Goal: Task Accomplishment & Management: Complete application form

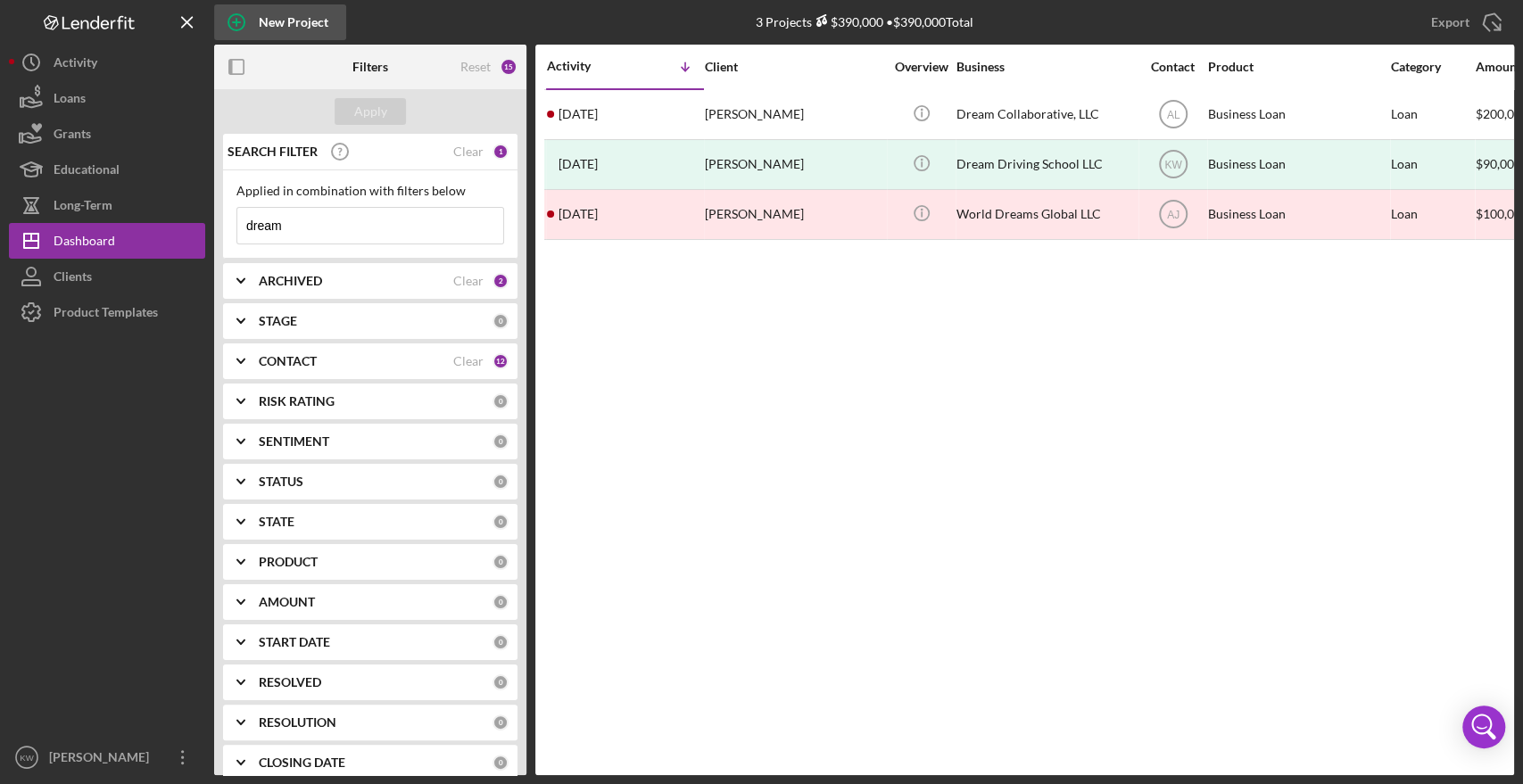
click at [307, 32] on div "New Project" at bounding box center [294, 22] width 70 height 36
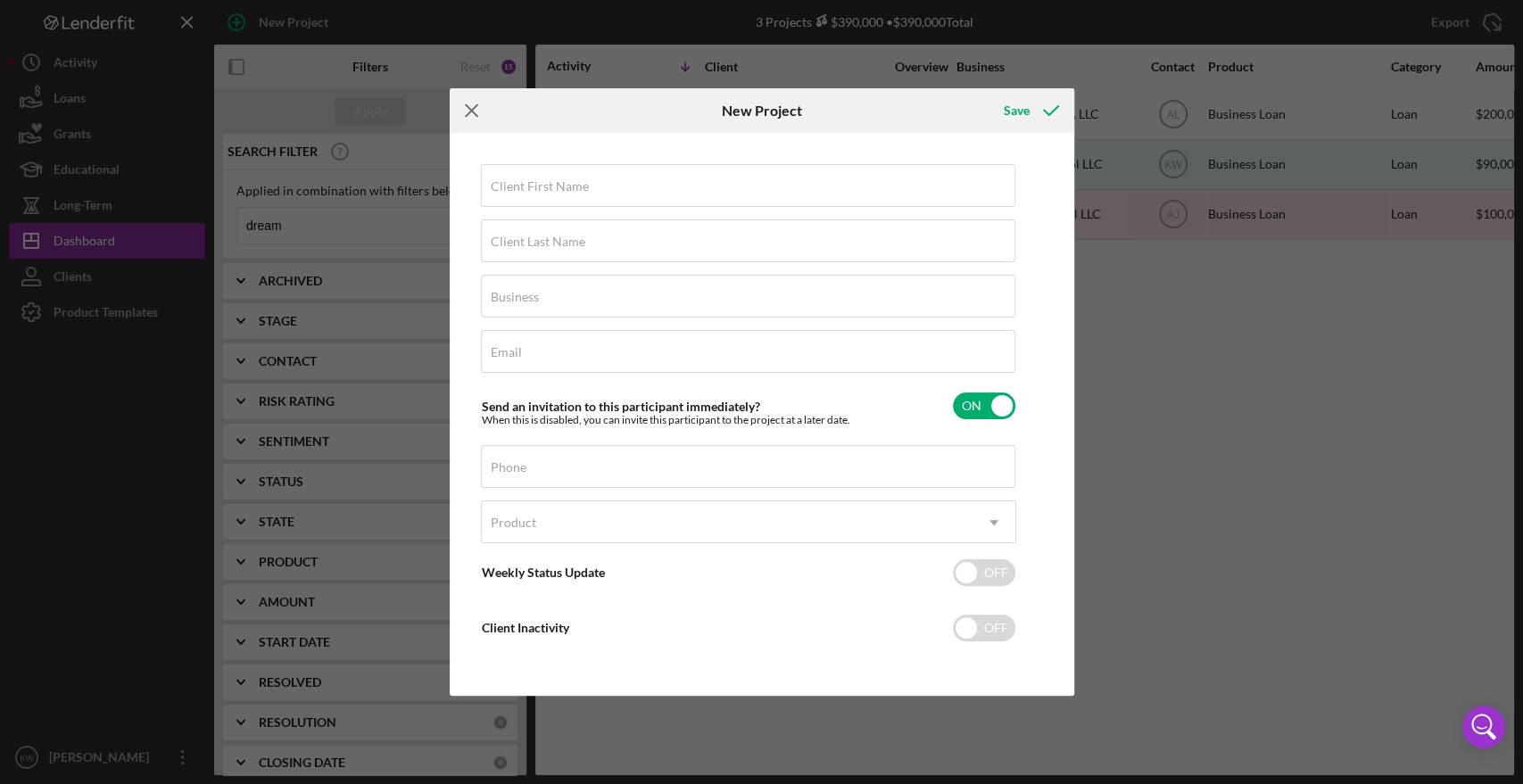
click at [471, 106] on icon "Icon/Menu Close" at bounding box center [472, 110] width 45 height 45
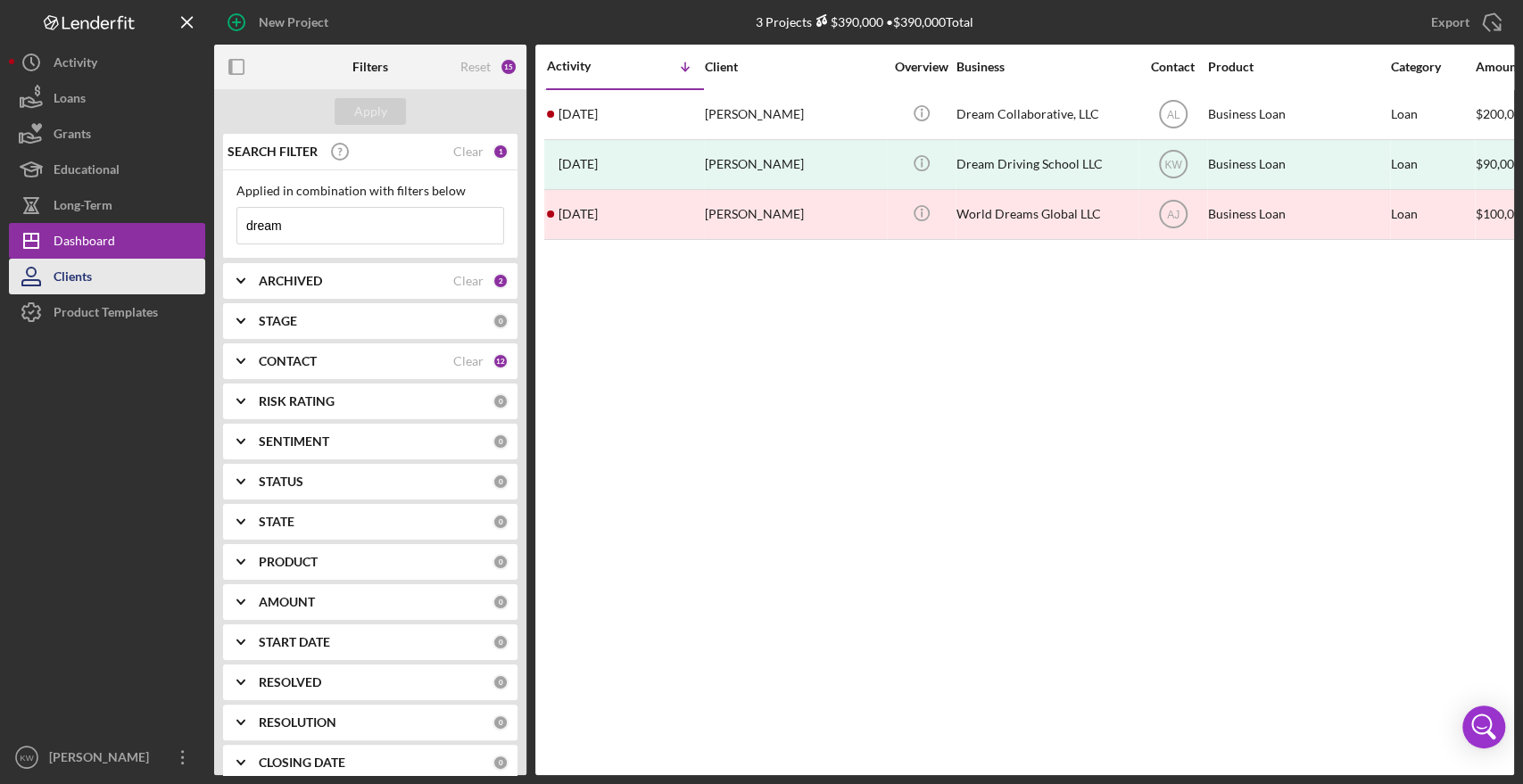
click at [79, 284] on div "Clients" at bounding box center [73, 279] width 39 height 40
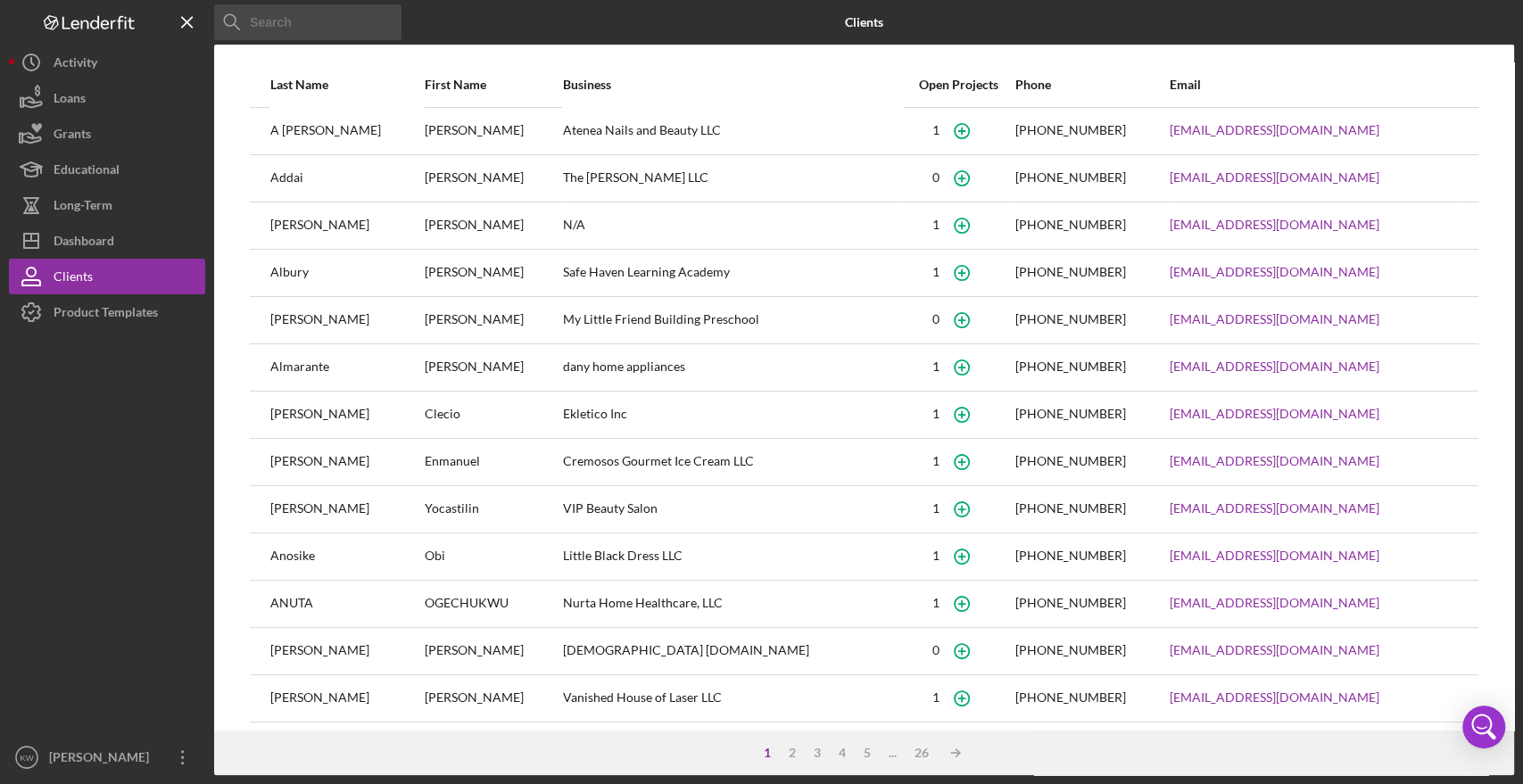
click at [349, 29] on input at bounding box center [308, 22] width 187 height 36
type input "amilkar"
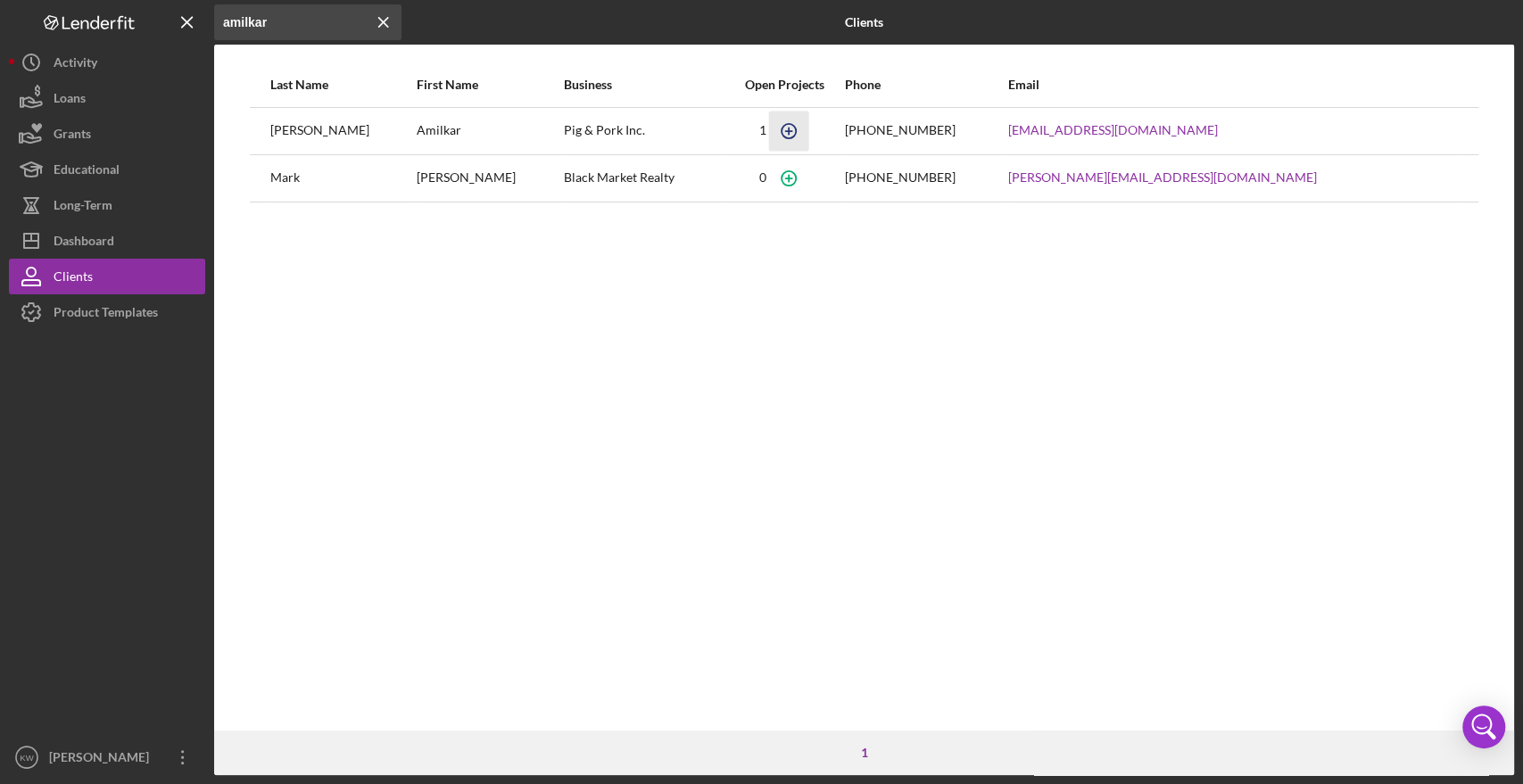
click at [808, 133] on icon "button" at bounding box center [788, 130] width 40 height 40
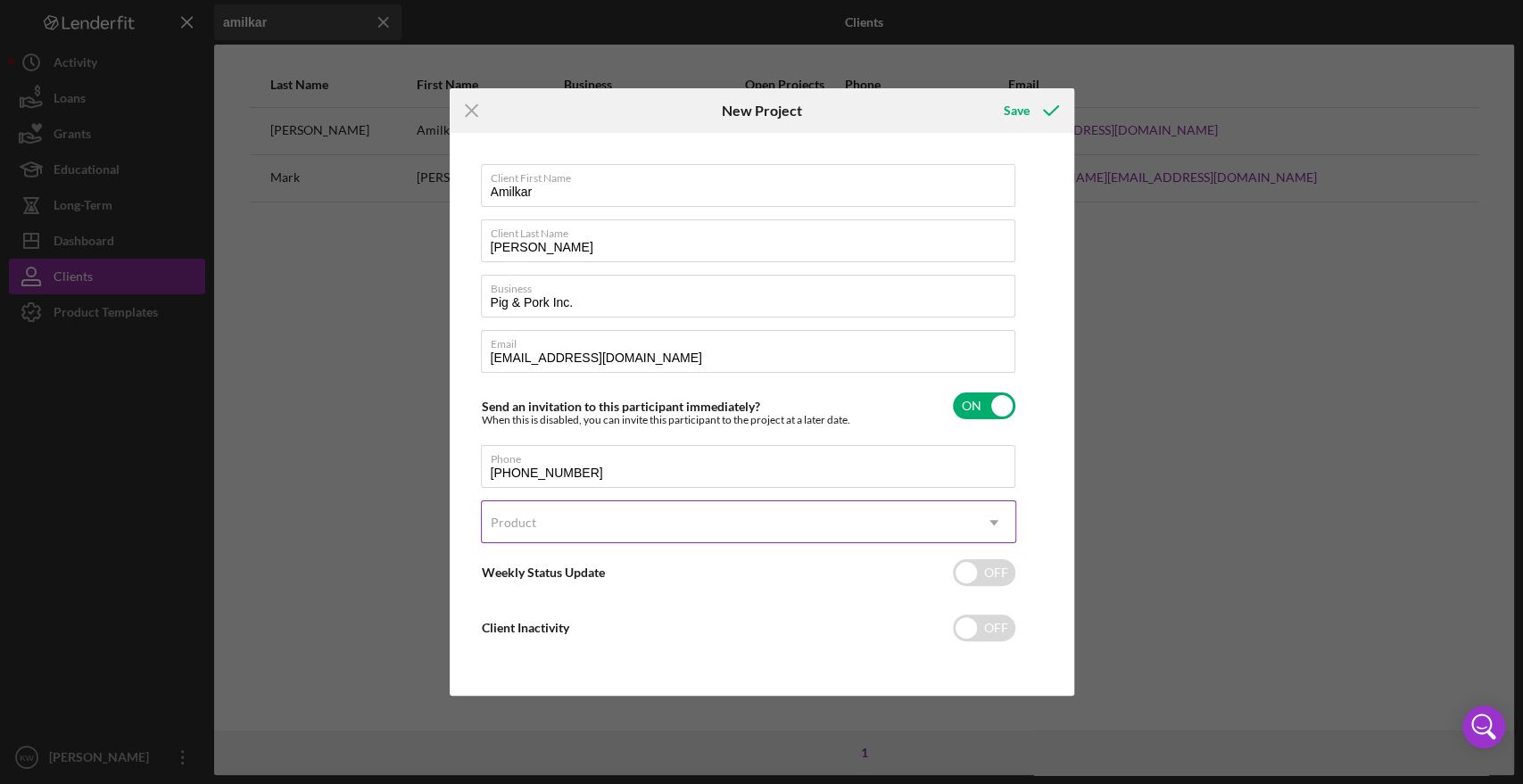
click at [714, 526] on div "Product" at bounding box center [727, 522] width 491 height 41
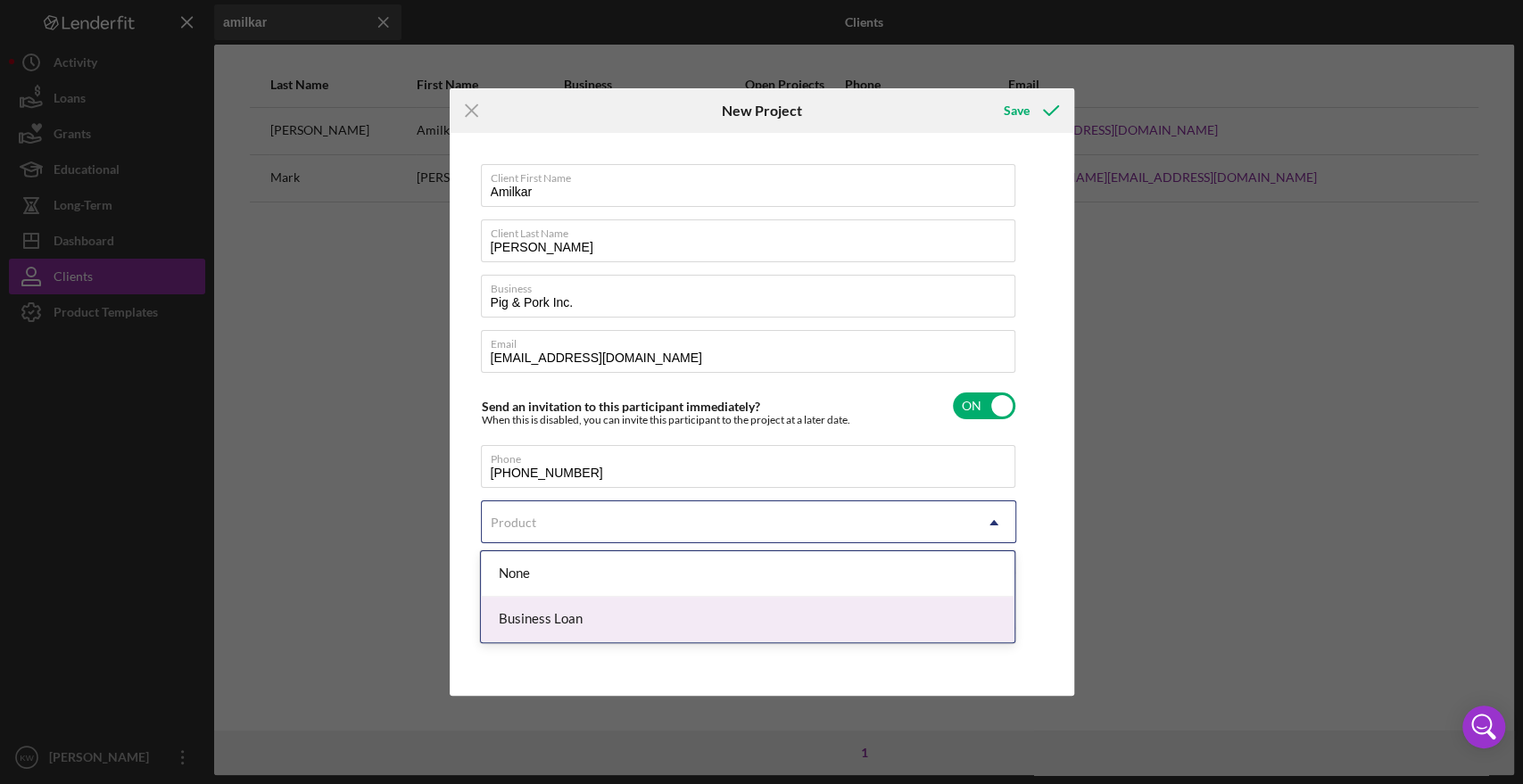
click at [686, 618] on div "Business Loan" at bounding box center [748, 620] width 534 height 46
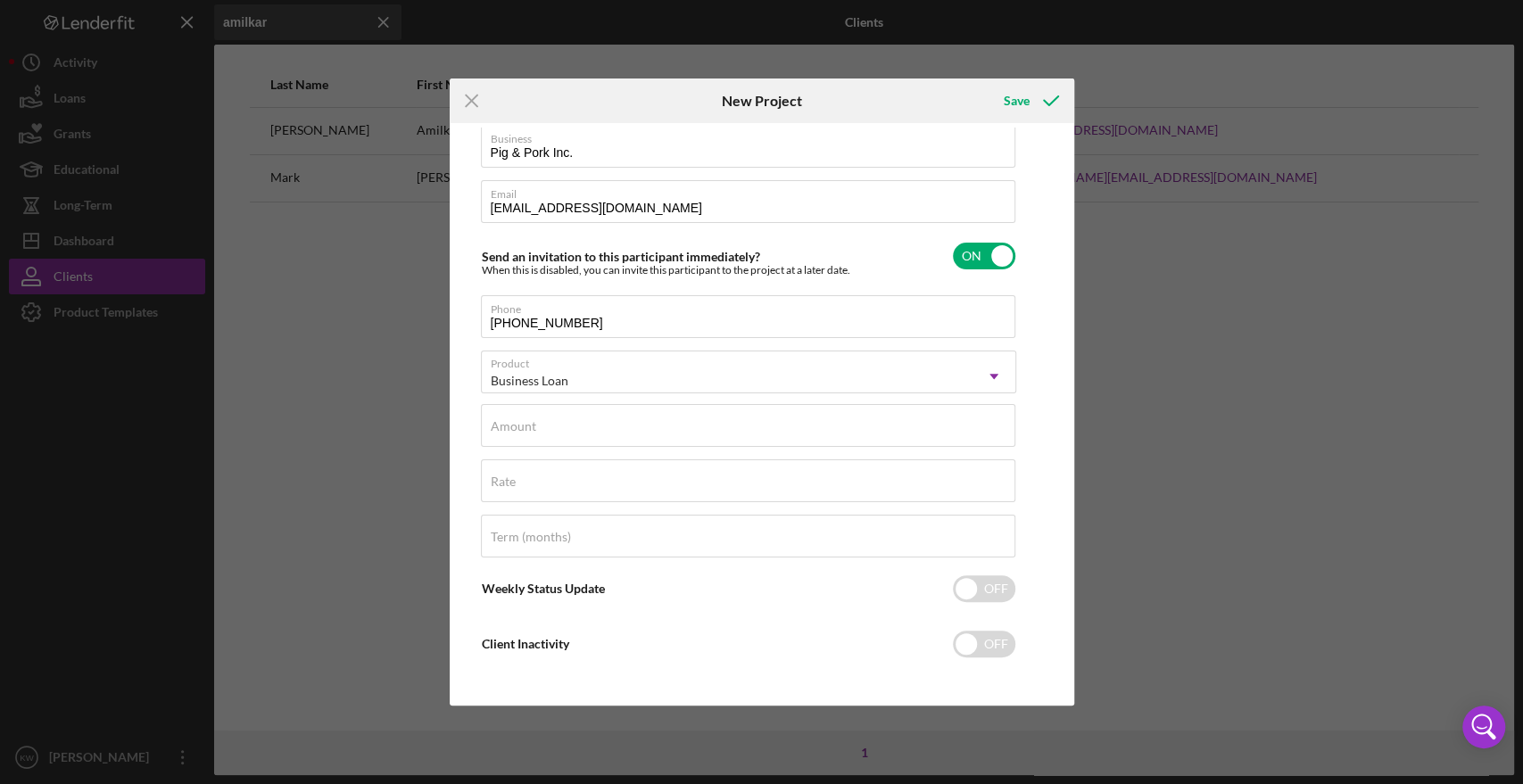
scroll to position [144, 0]
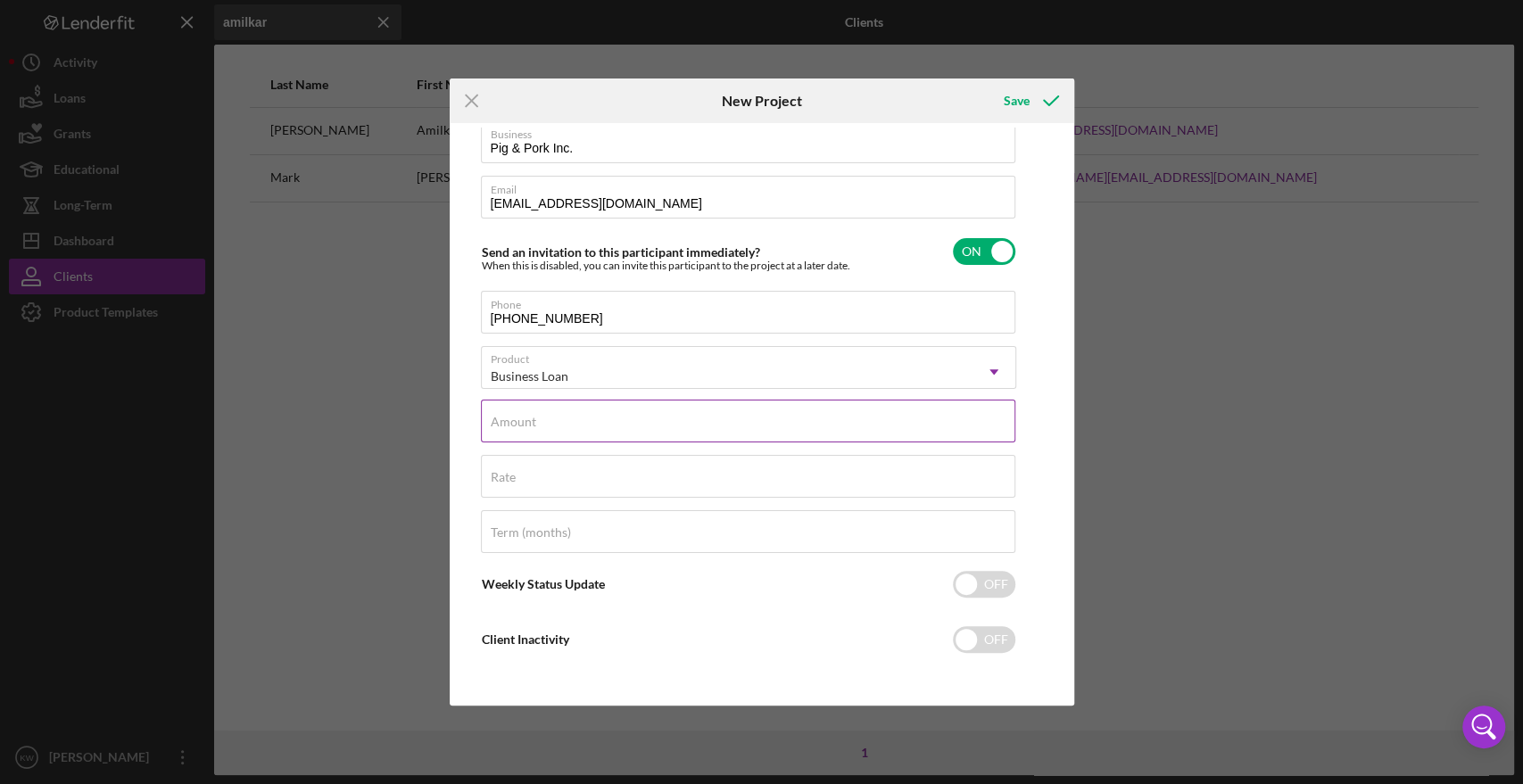
click at [760, 430] on input "Amount" at bounding box center [748, 420] width 535 height 43
type input "$80,000"
click at [546, 473] on div "Rate" at bounding box center [749, 477] width 536 height 45
type input "9.250%"
click at [549, 533] on label "Term (months)" at bounding box center [531, 532] width 81 height 14
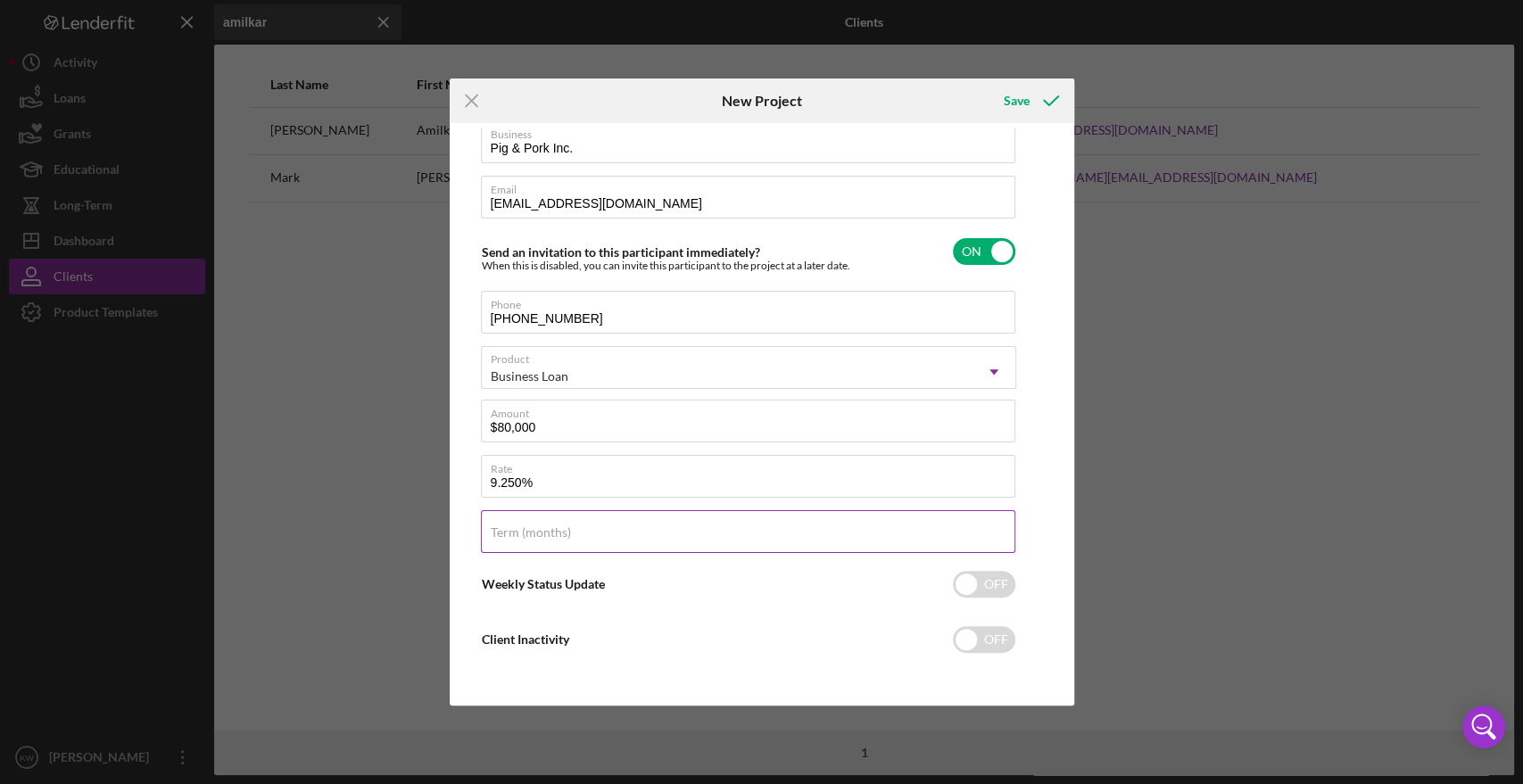
click at [549, 533] on input "Term (months)" at bounding box center [748, 531] width 535 height 43
type input "60"
click at [1049, 453] on div "Client First Name [PERSON_NAME] Client Last Name [PERSON_NAME] Business Pig & P…" at bounding box center [762, 414] width 615 height 573
click at [1048, 98] on icon "submit" at bounding box center [1050, 100] width 45 height 45
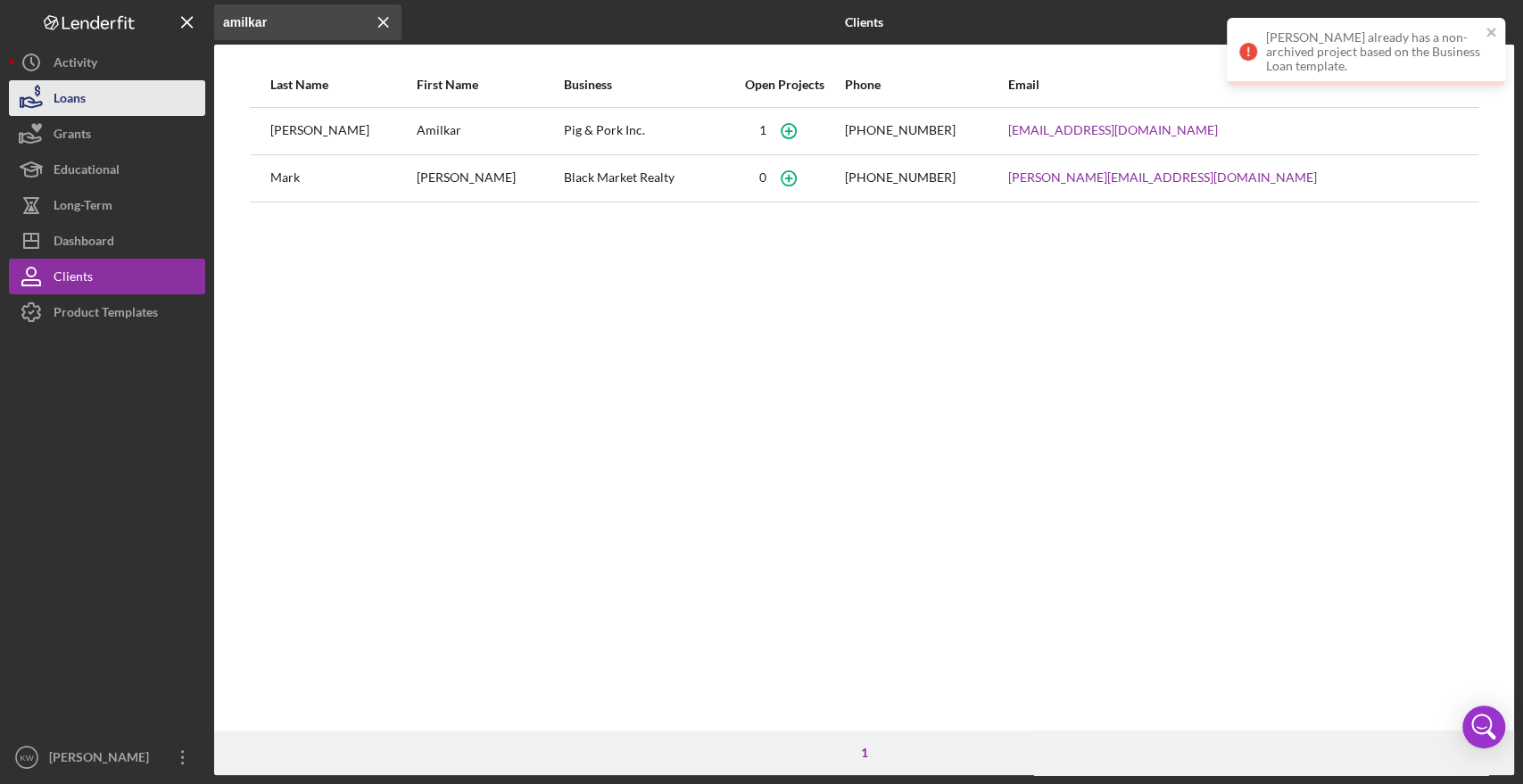
click at [87, 102] on button "Loans" at bounding box center [107, 98] width 196 height 36
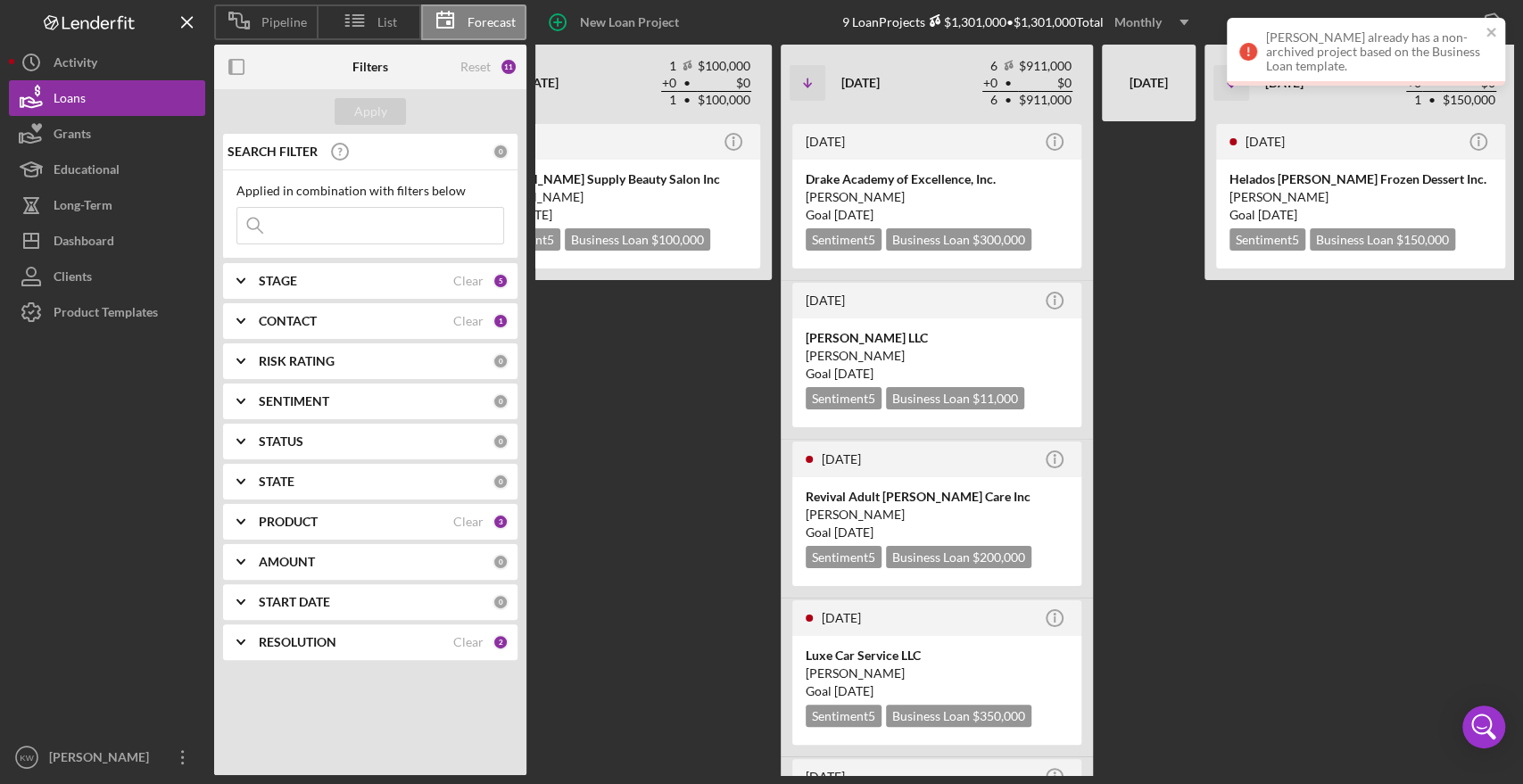
scroll to position [0, 739]
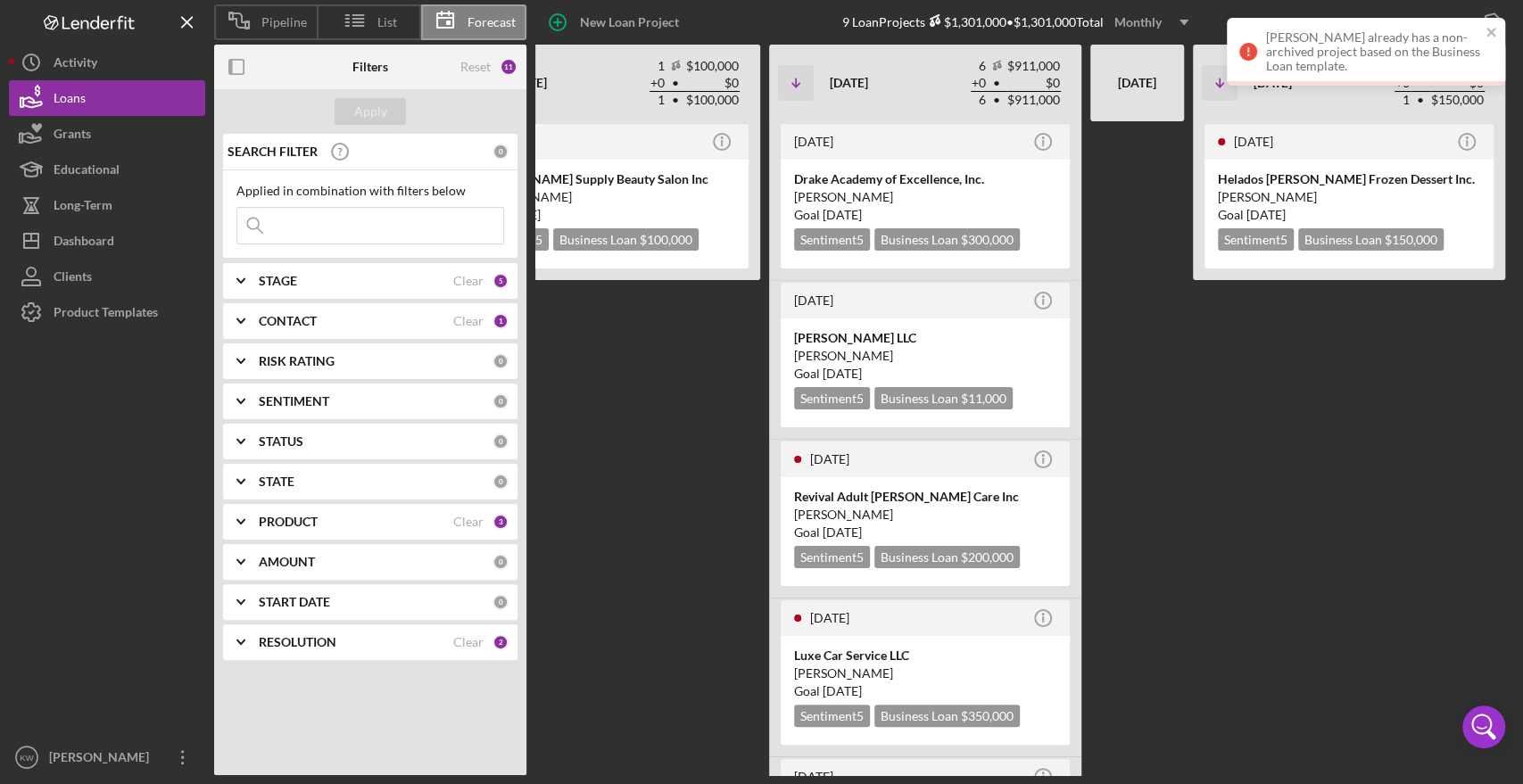
click at [1179, 490] on div at bounding box center [1137, 448] width 94 height 654
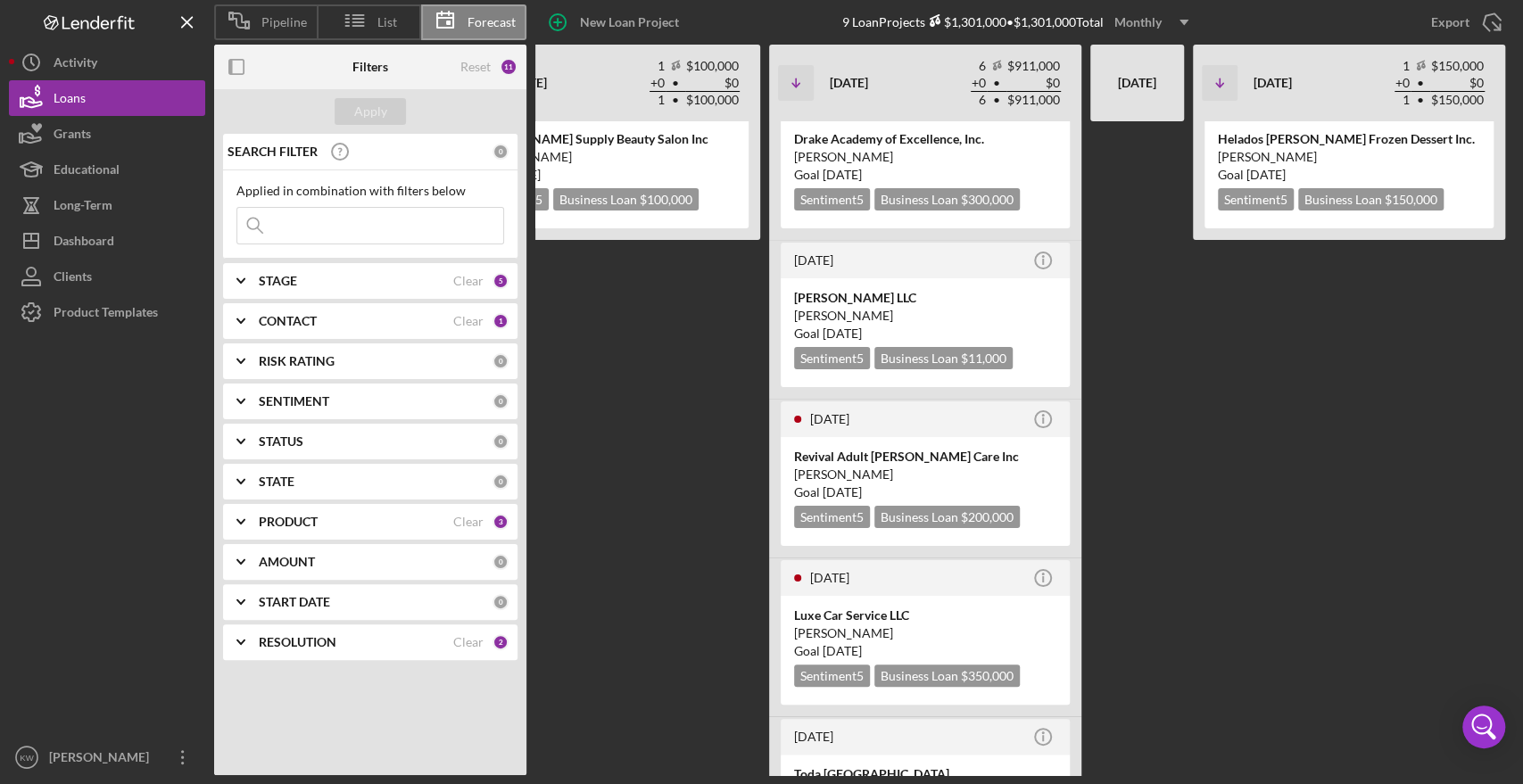
scroll to position [0, 0]
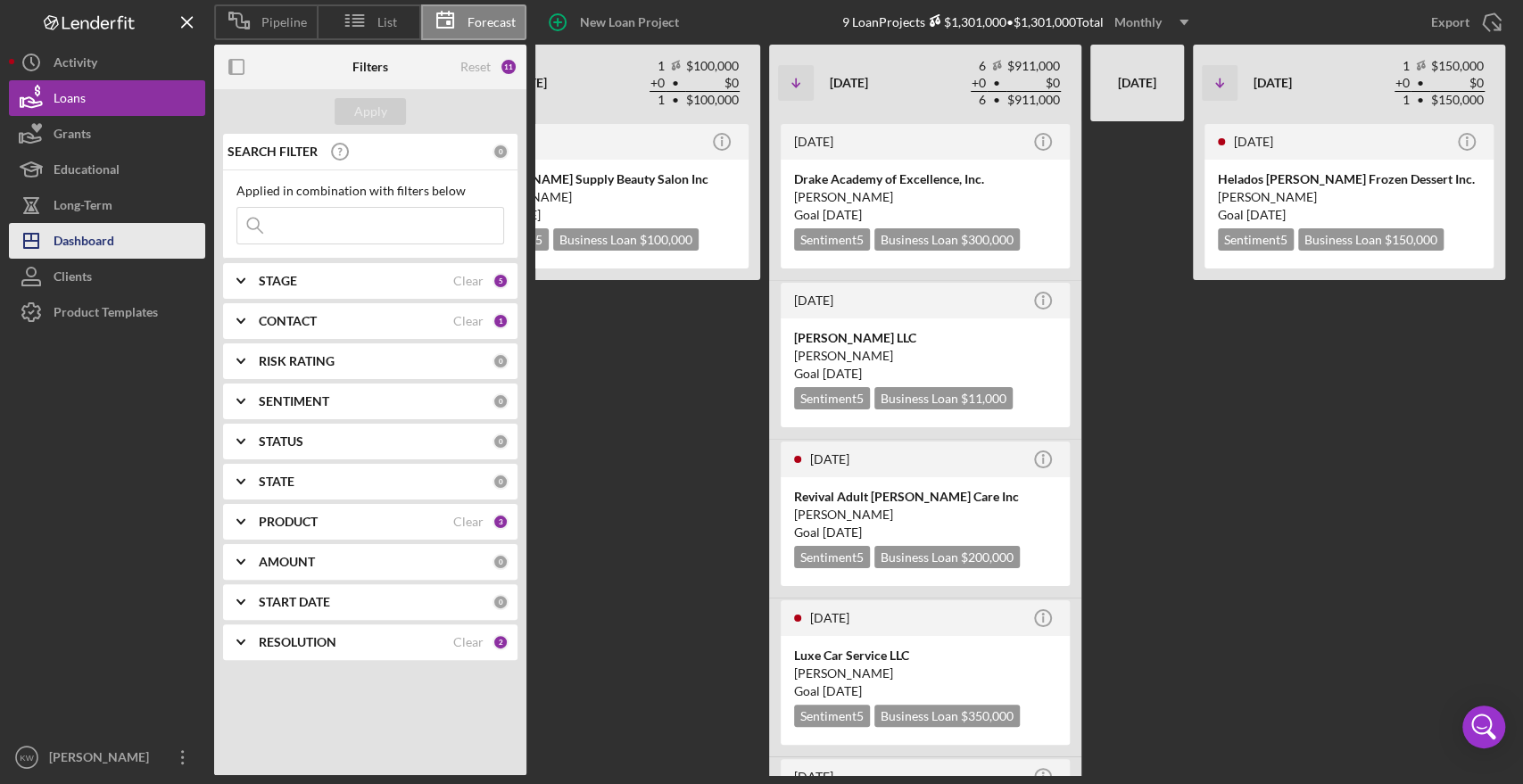
click at [93, 241] on div "Dashboard" at bounding box center [84, 243] width 61 height 40
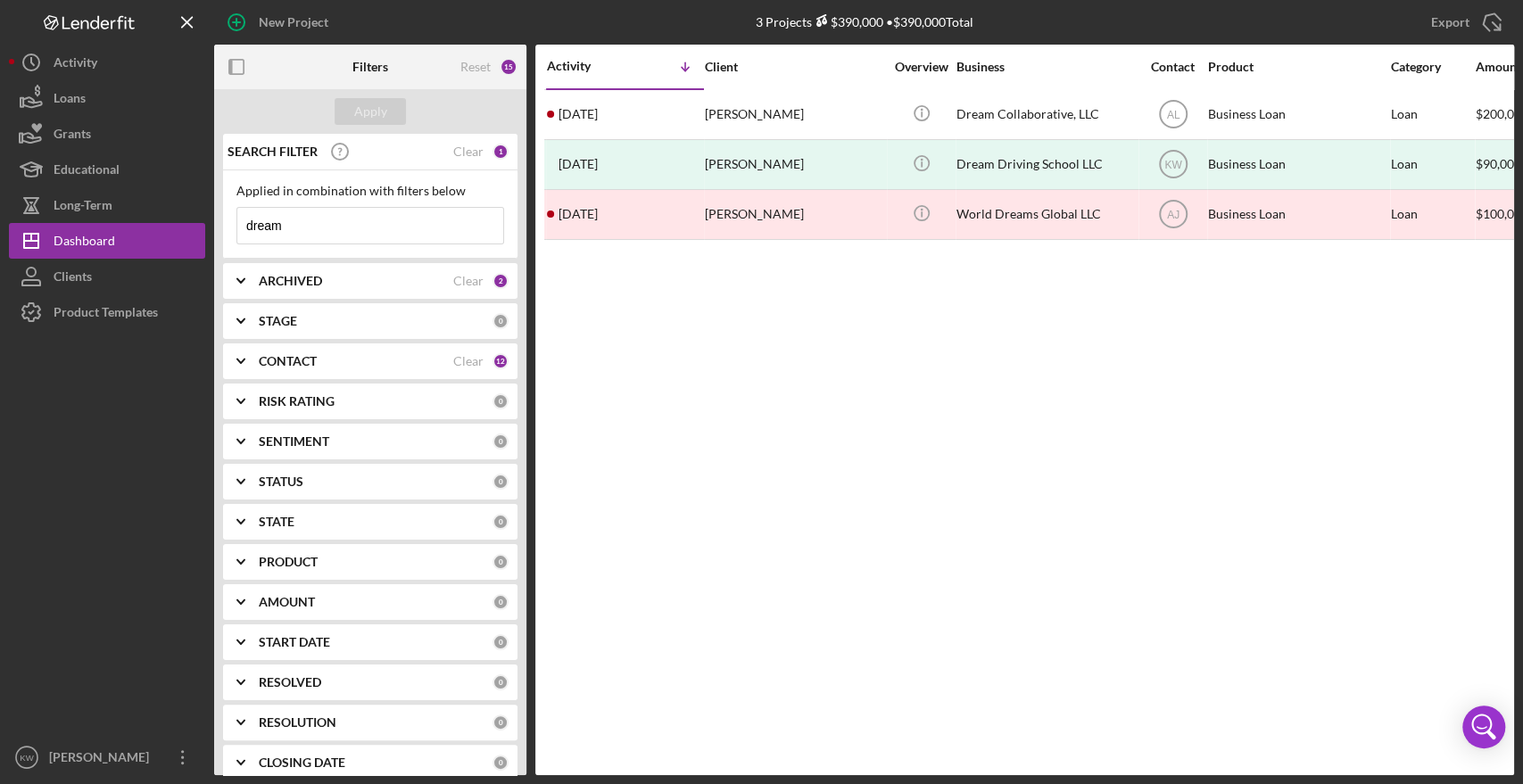
click at [256, 236] on input "dream" at bounding box center [369, 226] width 266 height 36
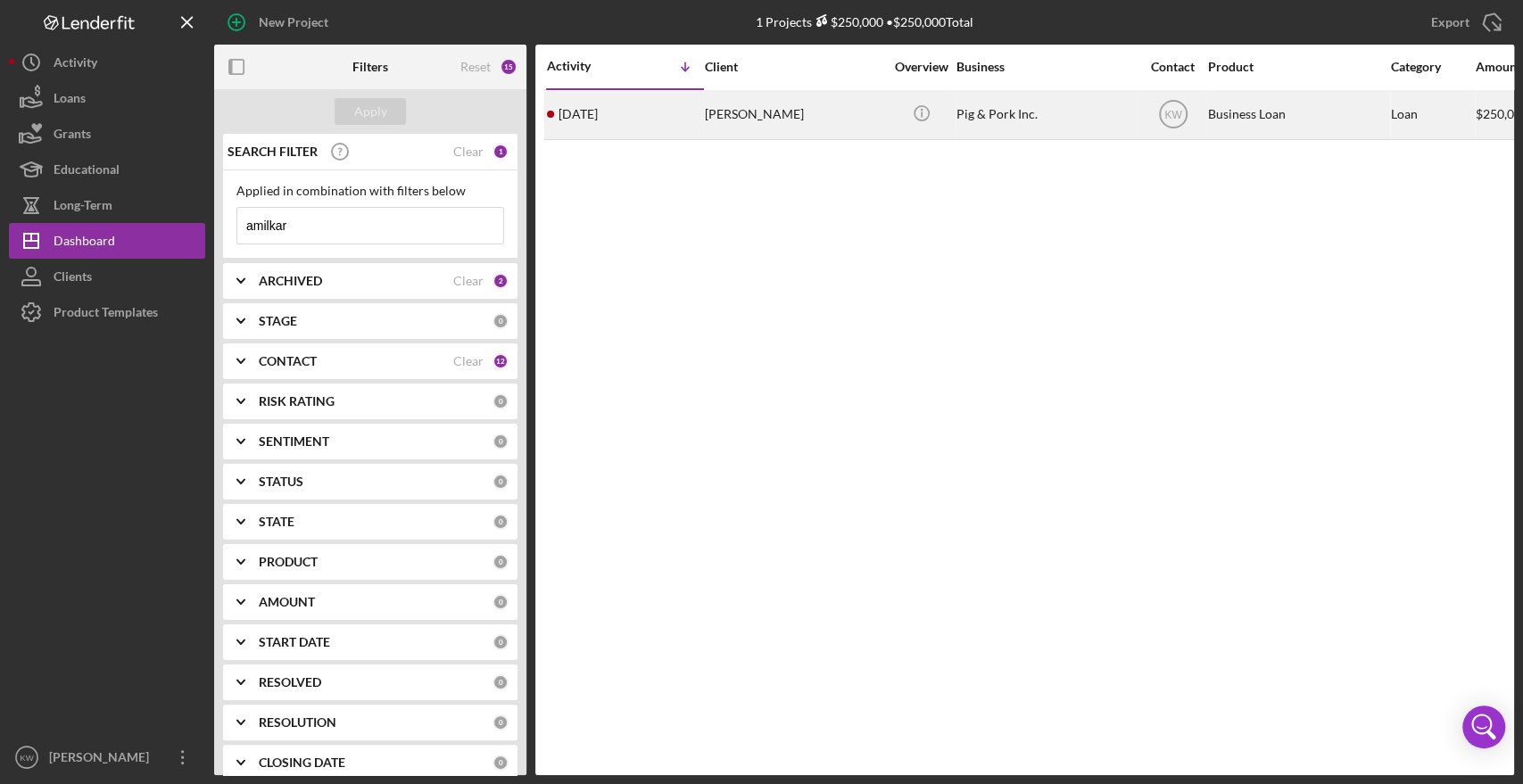
type input "amilkar"
click at [789, 117] on div "[PERSON_NAME]" at bounding box center [793, 113] width 178 height 47
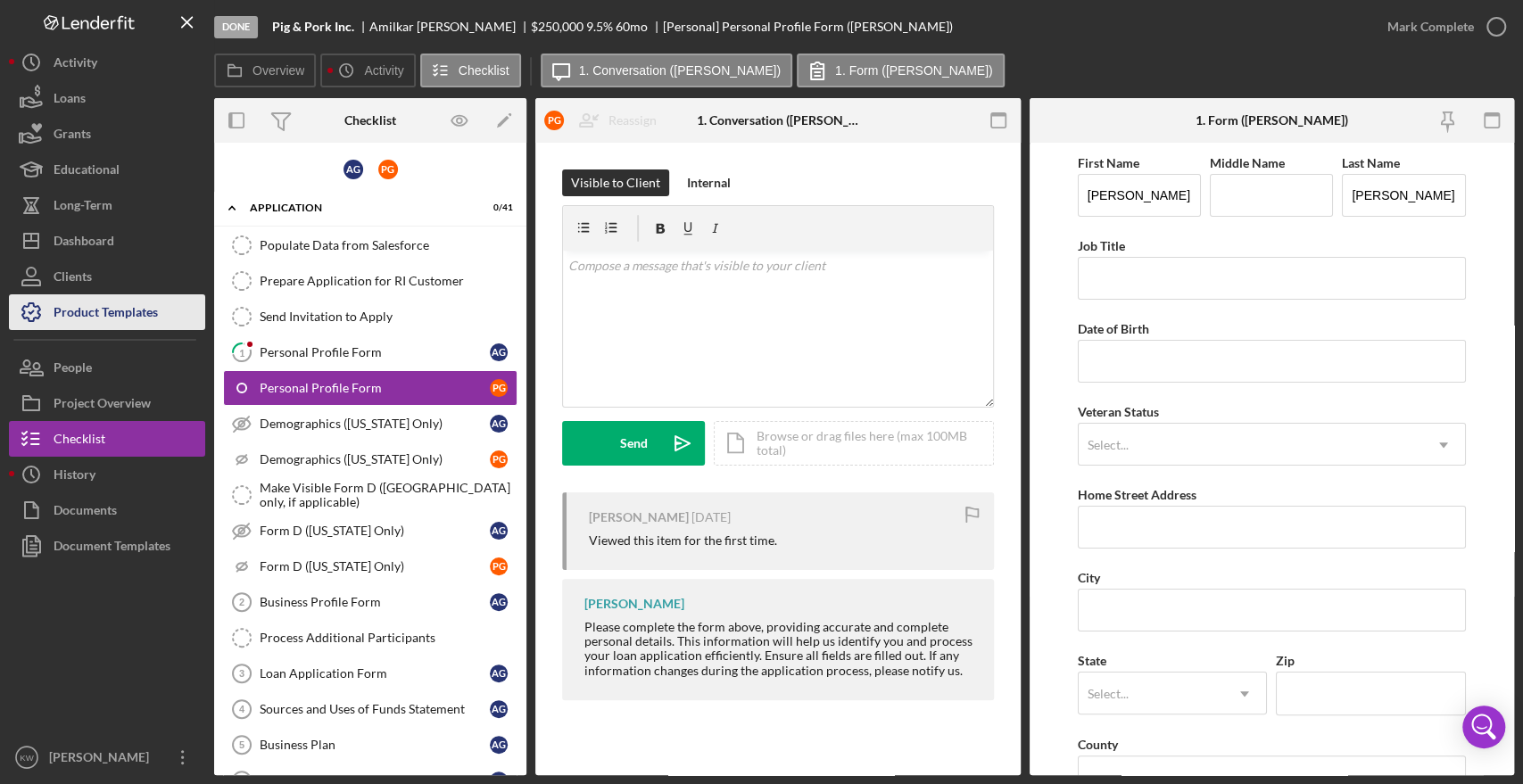
click at [167, 314] on button "Product Templates" at bounding box center [107, 312] width 196 height 36
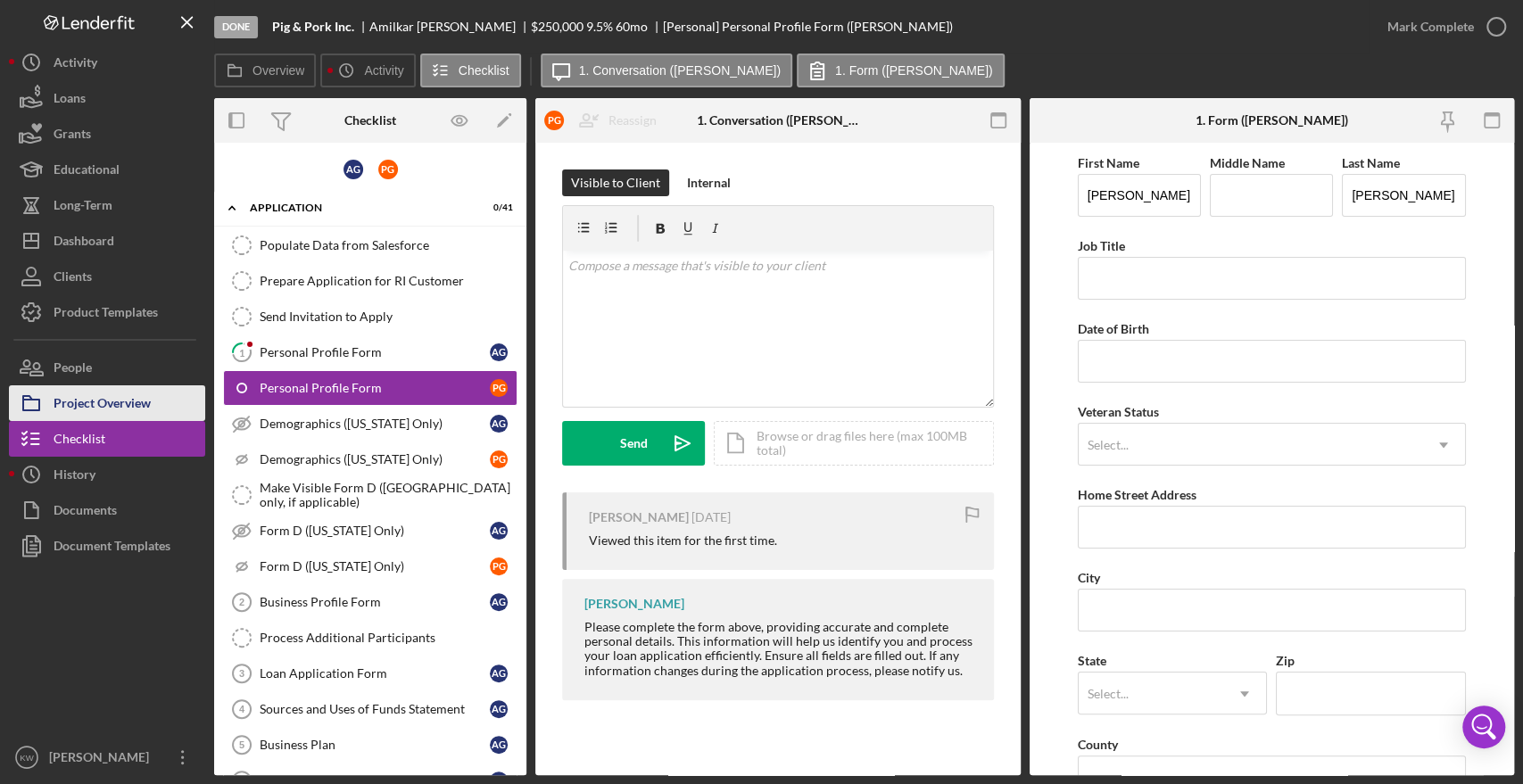
click at [112, 397] on div "Project Overview" at bounding box center [103, 405] width 98 height 40
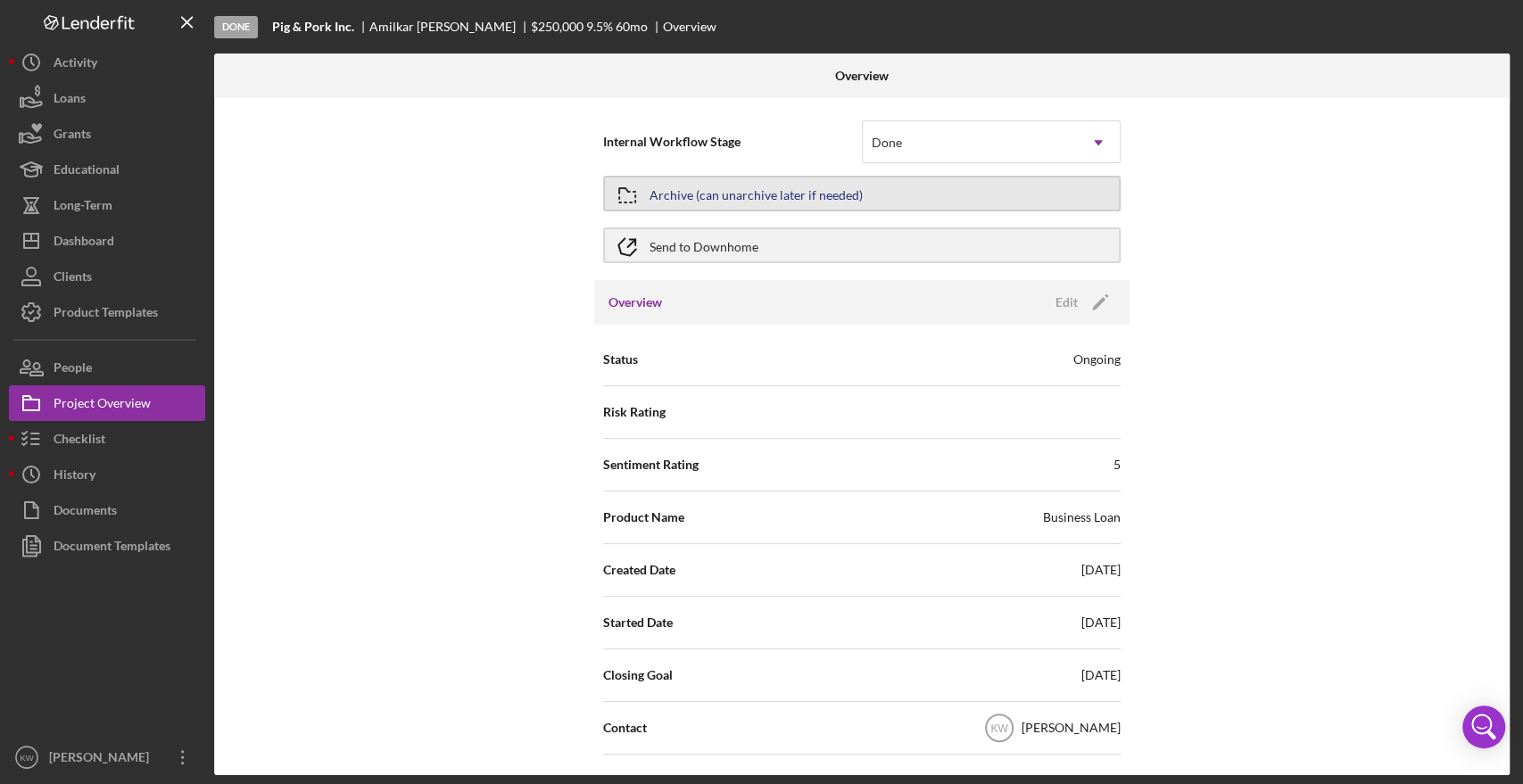
click at [885, 199] on button "Archive (can unarchive later if needed)" at bounding box center [862, 194] width 518 height 36
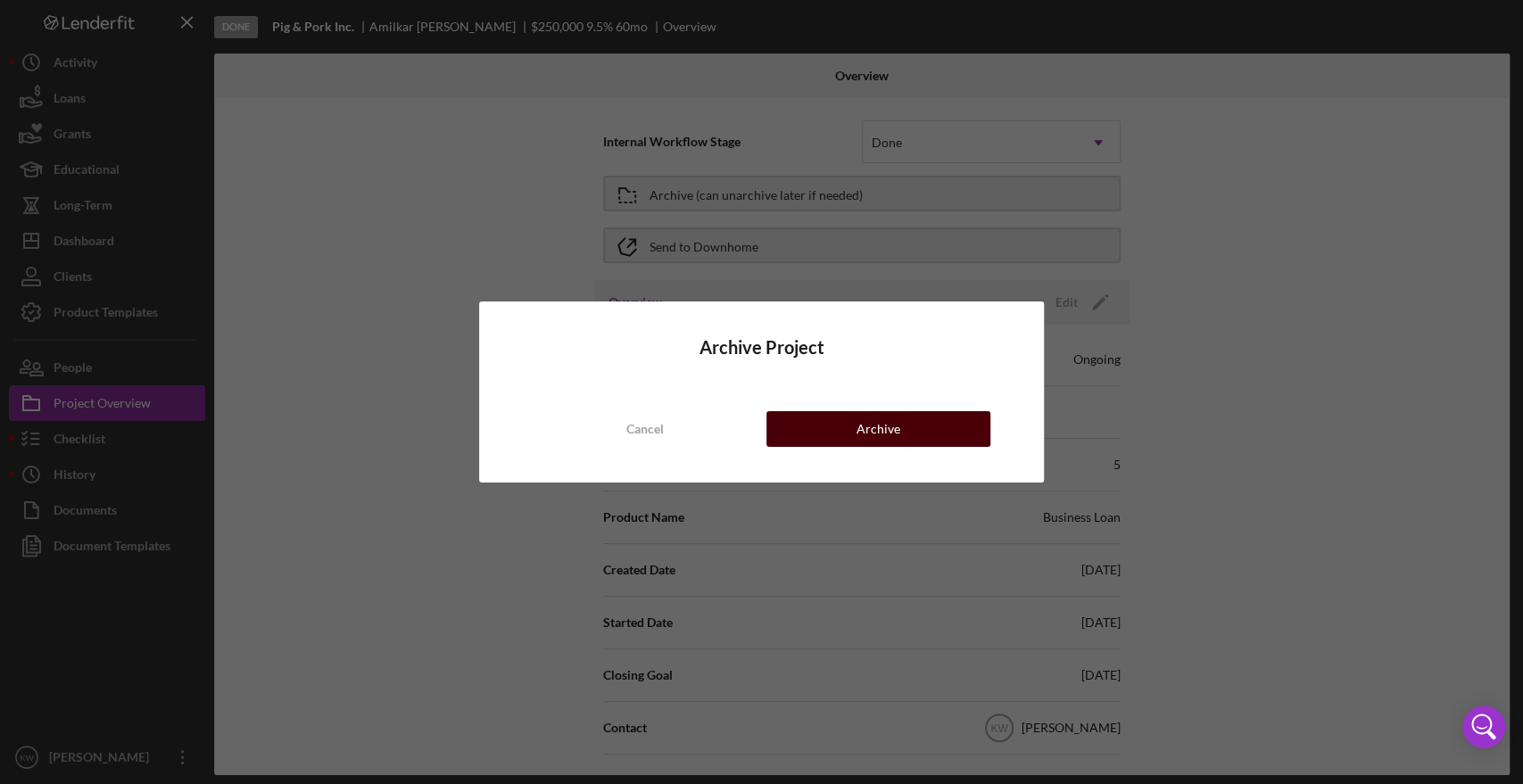
click at [886, 431] on div "Archive" at bounding box center [878, 429] width 44 height 36
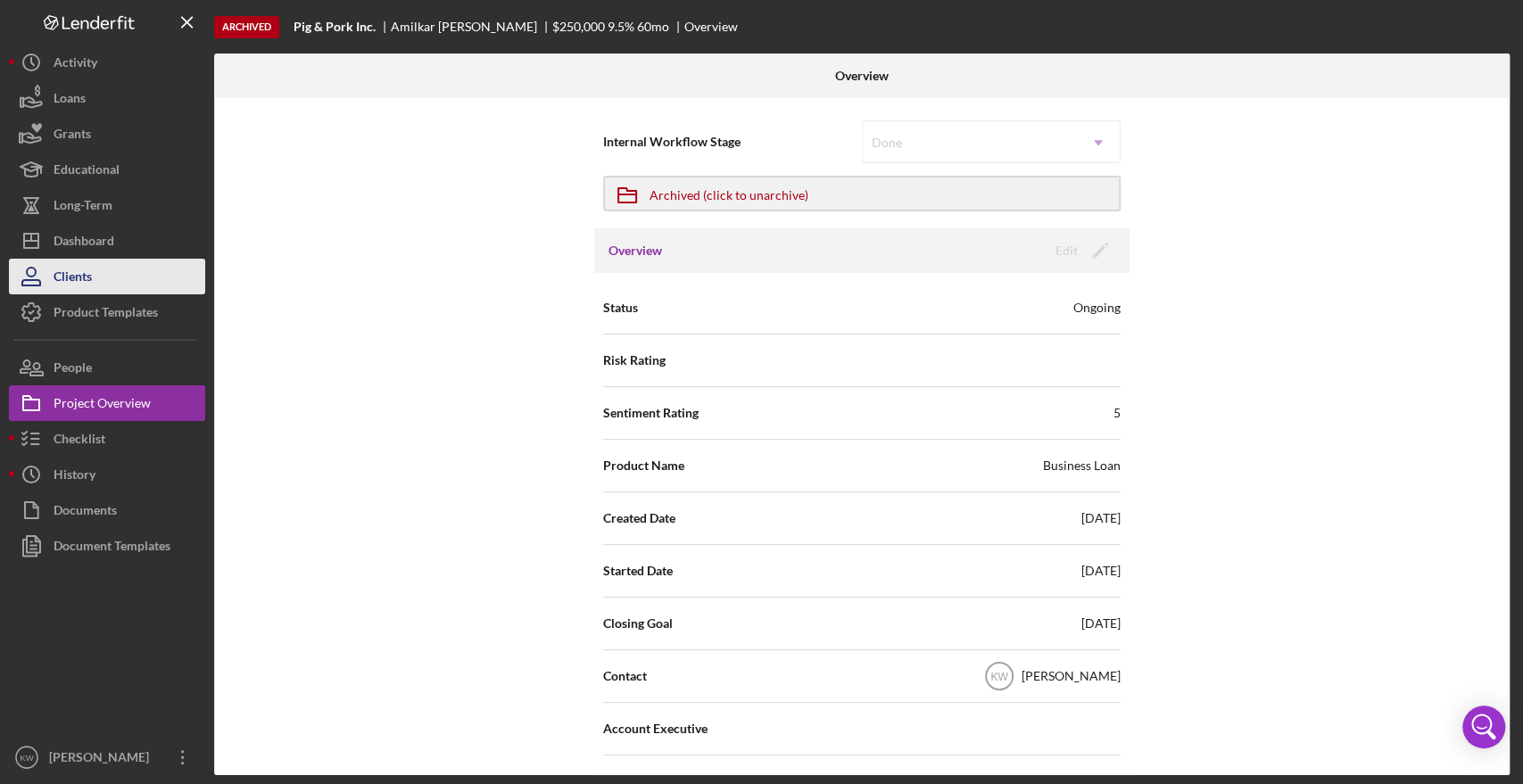
click at [82, 272] on div "Clients" at bounding box center [73, 279] width 39 height 40
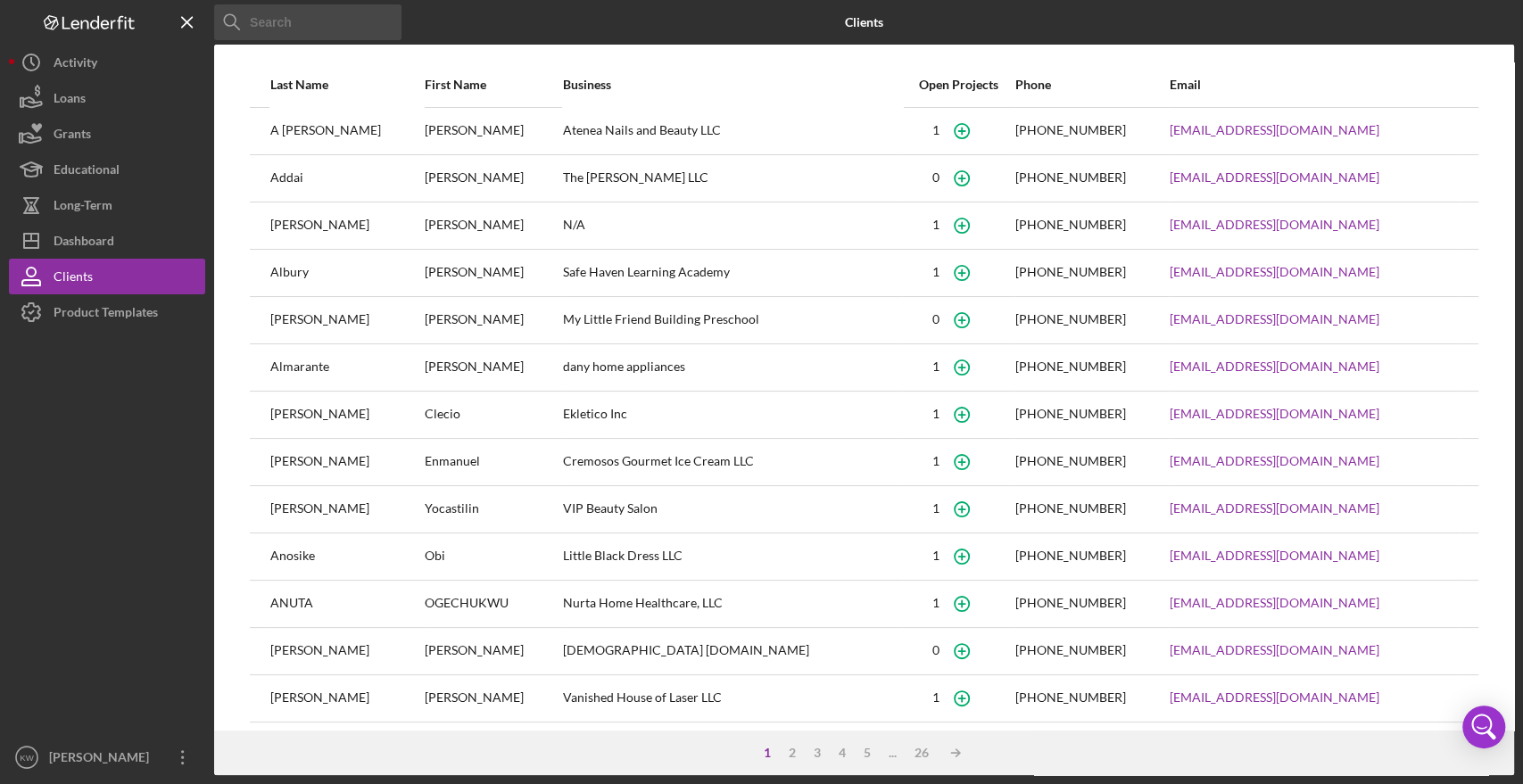
click at [297, 30] on input at bounding box center [308, 22] width 187 height 36
type input "amilkar"
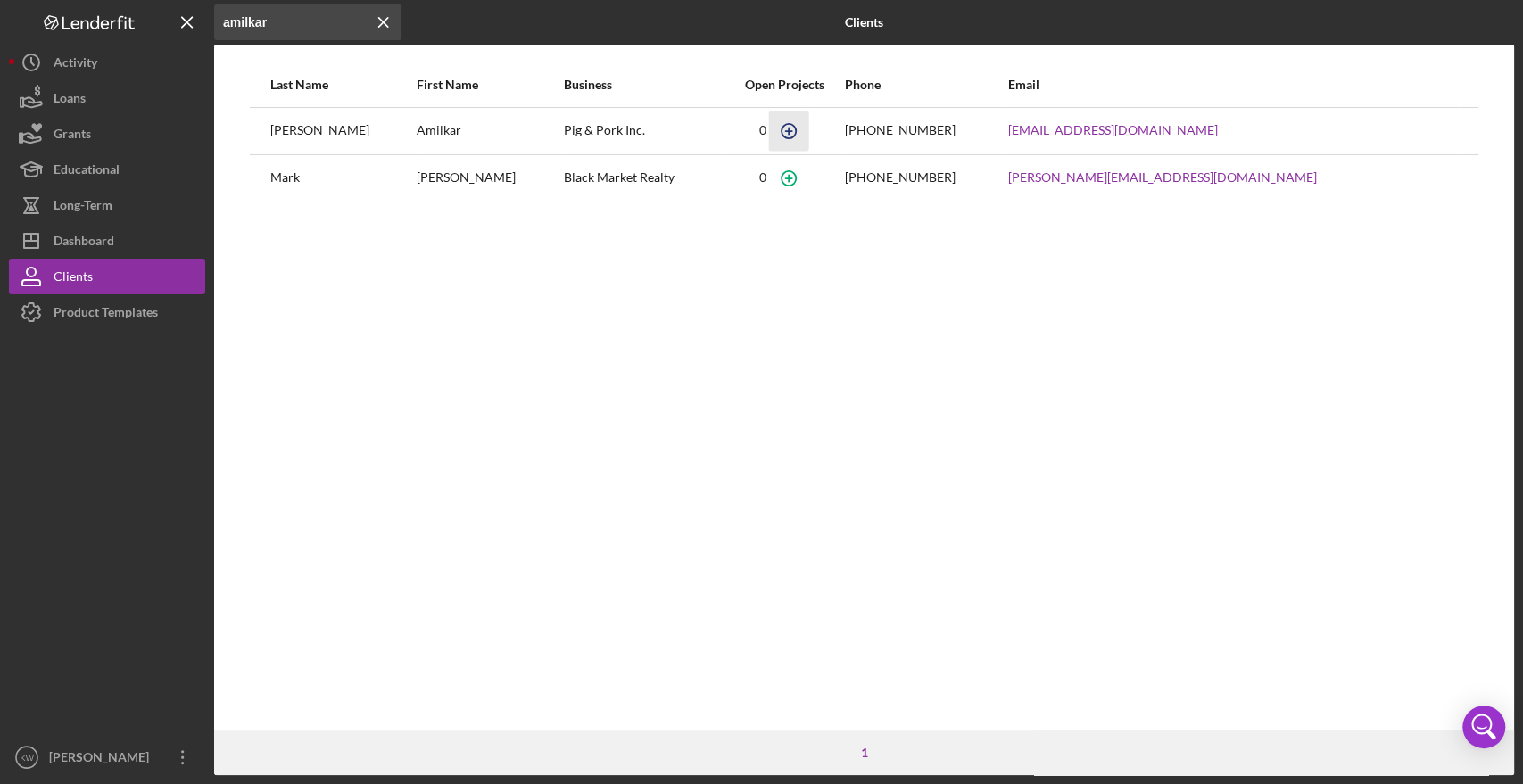
click at [795, 127] on circle "button" at bounding box center [788, 130] width 14 height 14
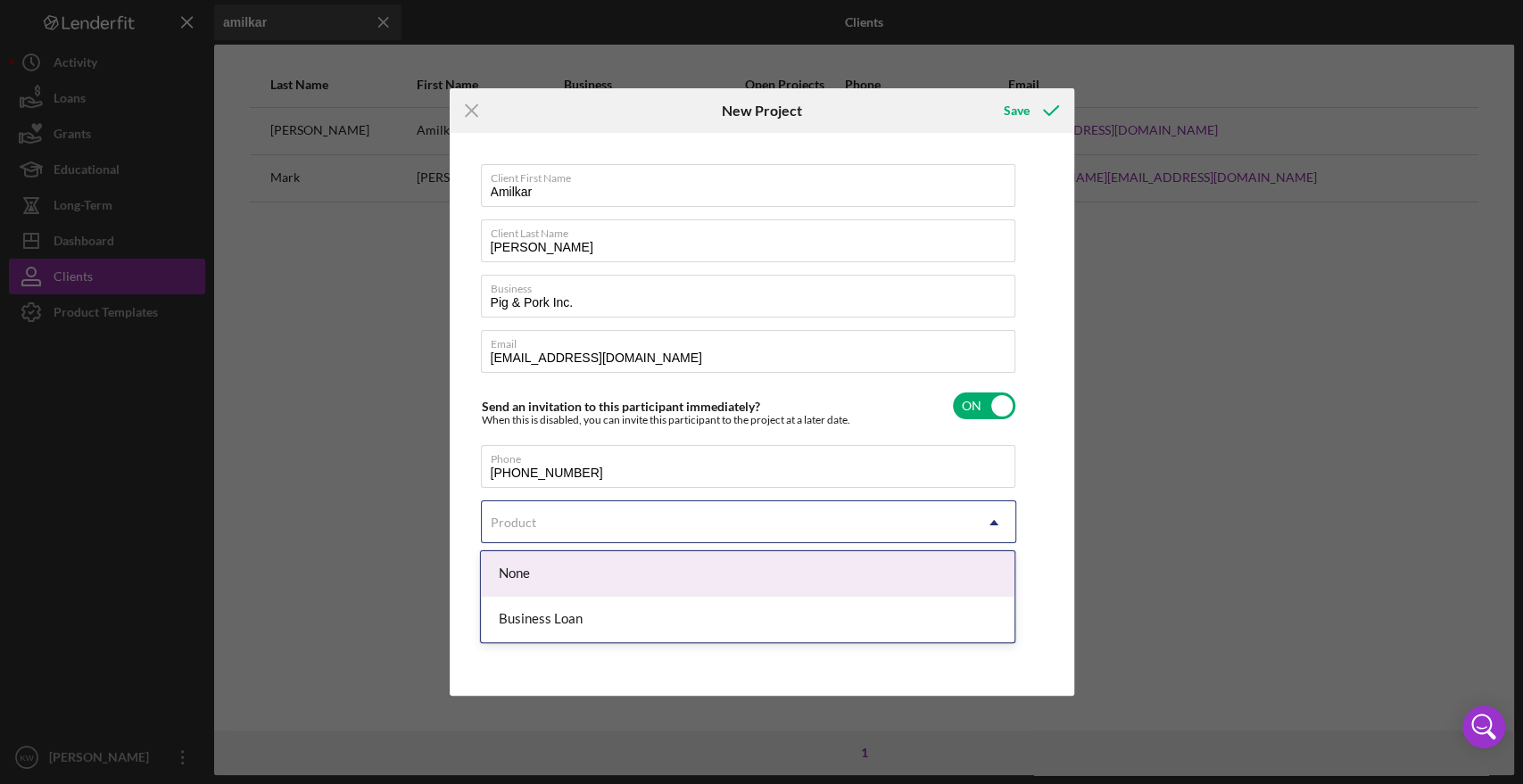
click at [600, 511] on div "Product" at bounding box center [727, 522] width 491 height 41
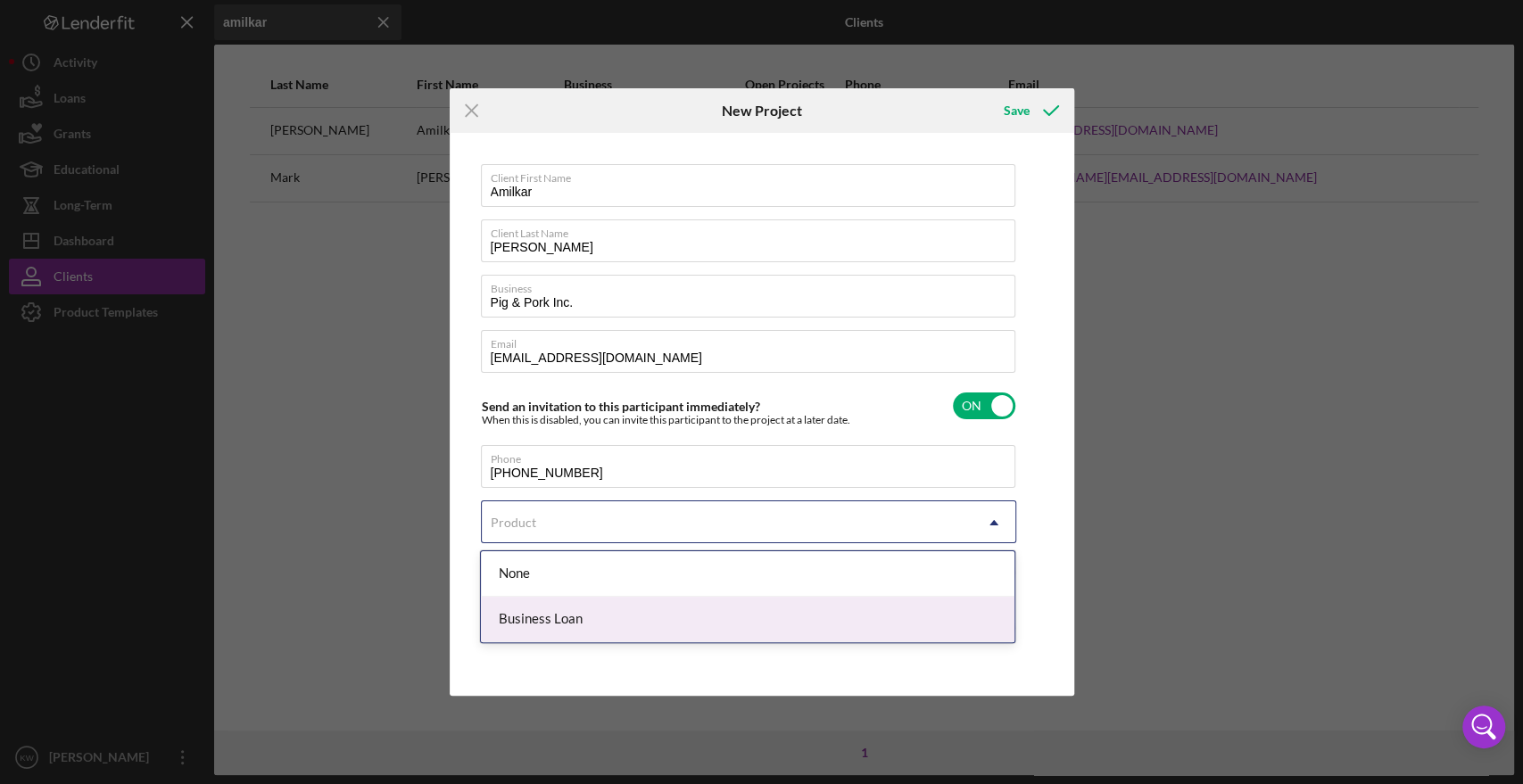
click at [614, 612] on div "Business Loan" at bounding box center [748, 620] width 534 height 46
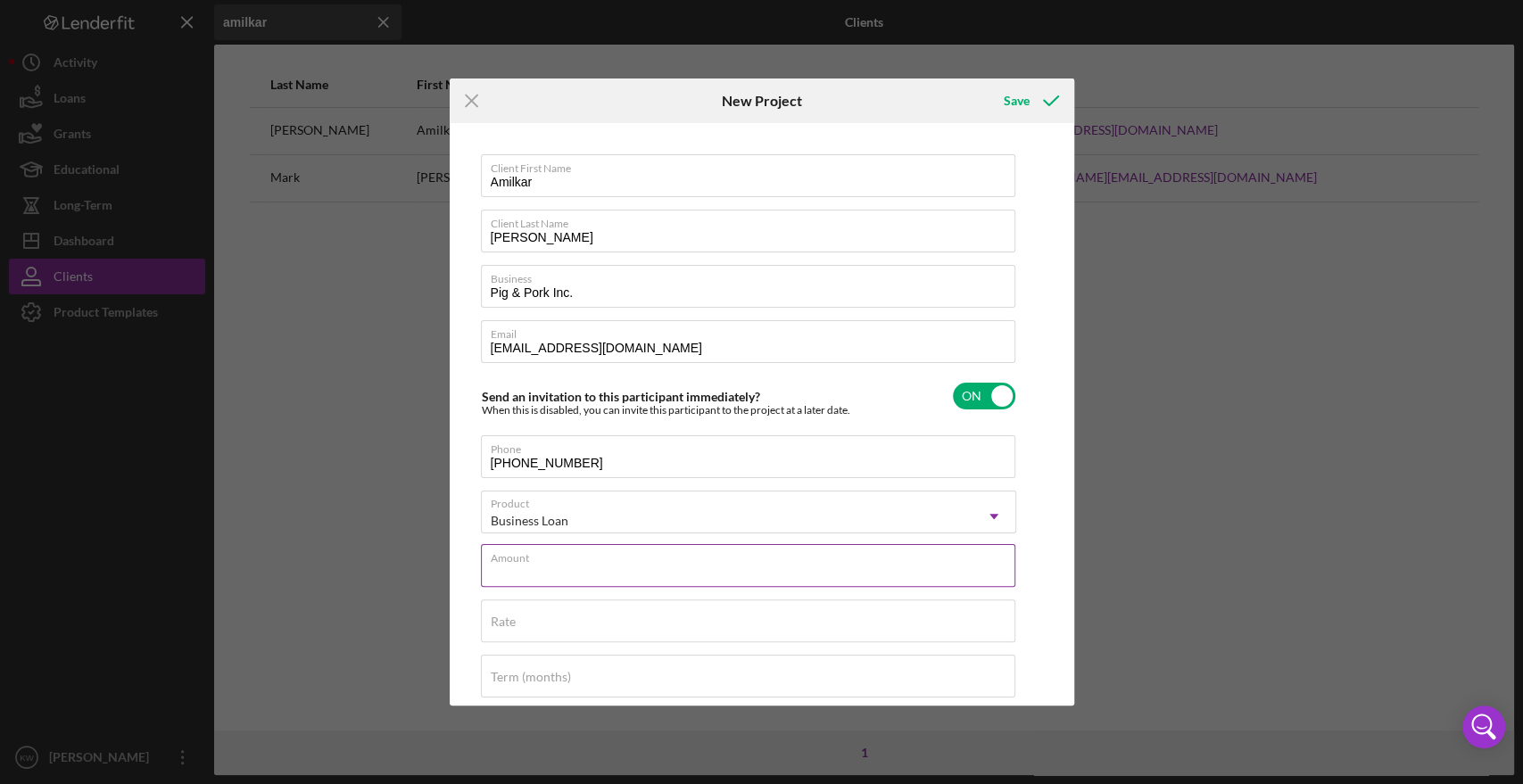
click at [735, 560] on div "Amount" at bounding box center [749, 566] width 536 height 45
type input "$80,000"
click at [756, 614] on div "Rate" at bounding box center [749, 621] width 536 height 45
type input "9.250%"
click at [750, 675] on input "Term (months)" at bounding box center [748, 676] width 535 height 43
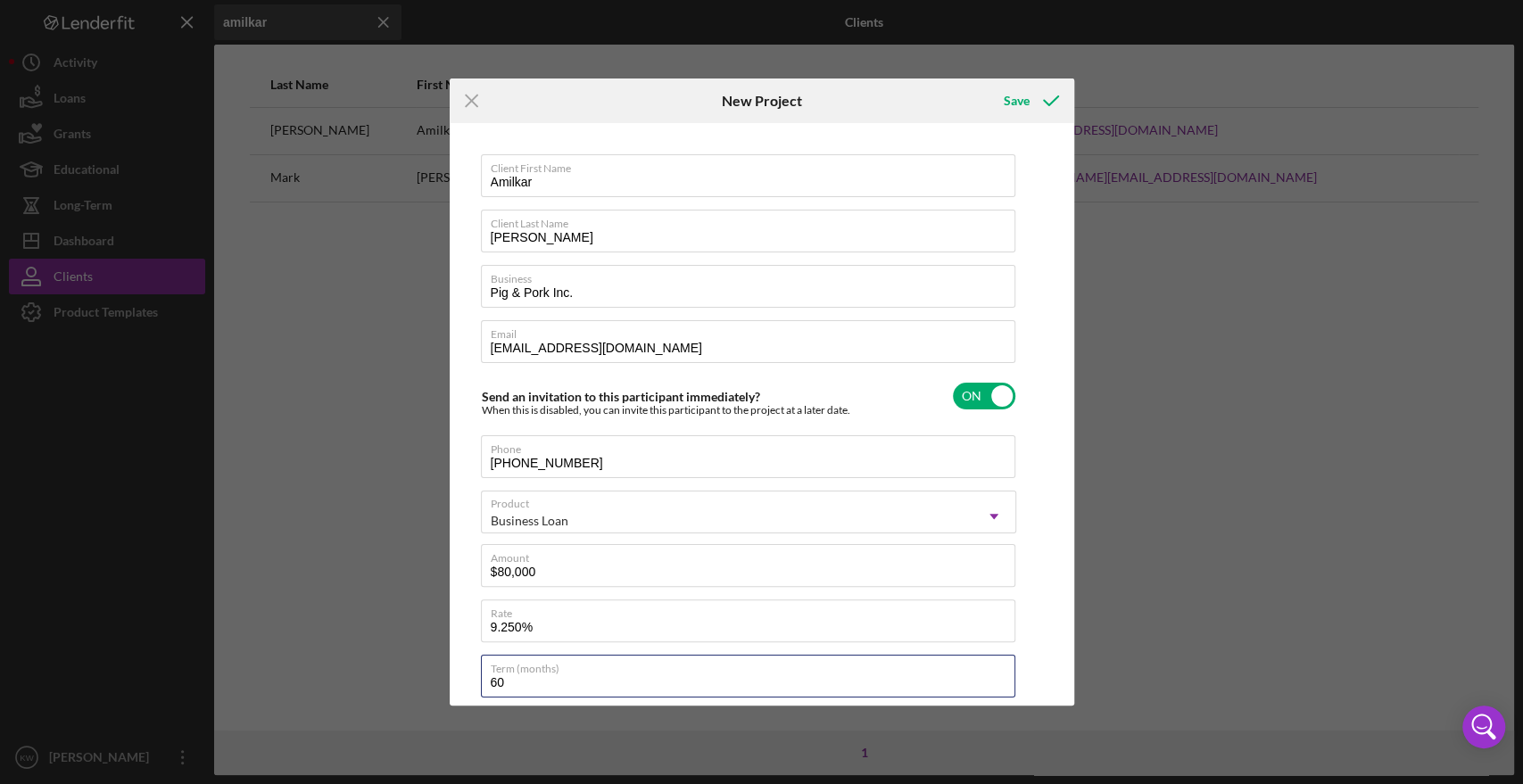
type input "60"
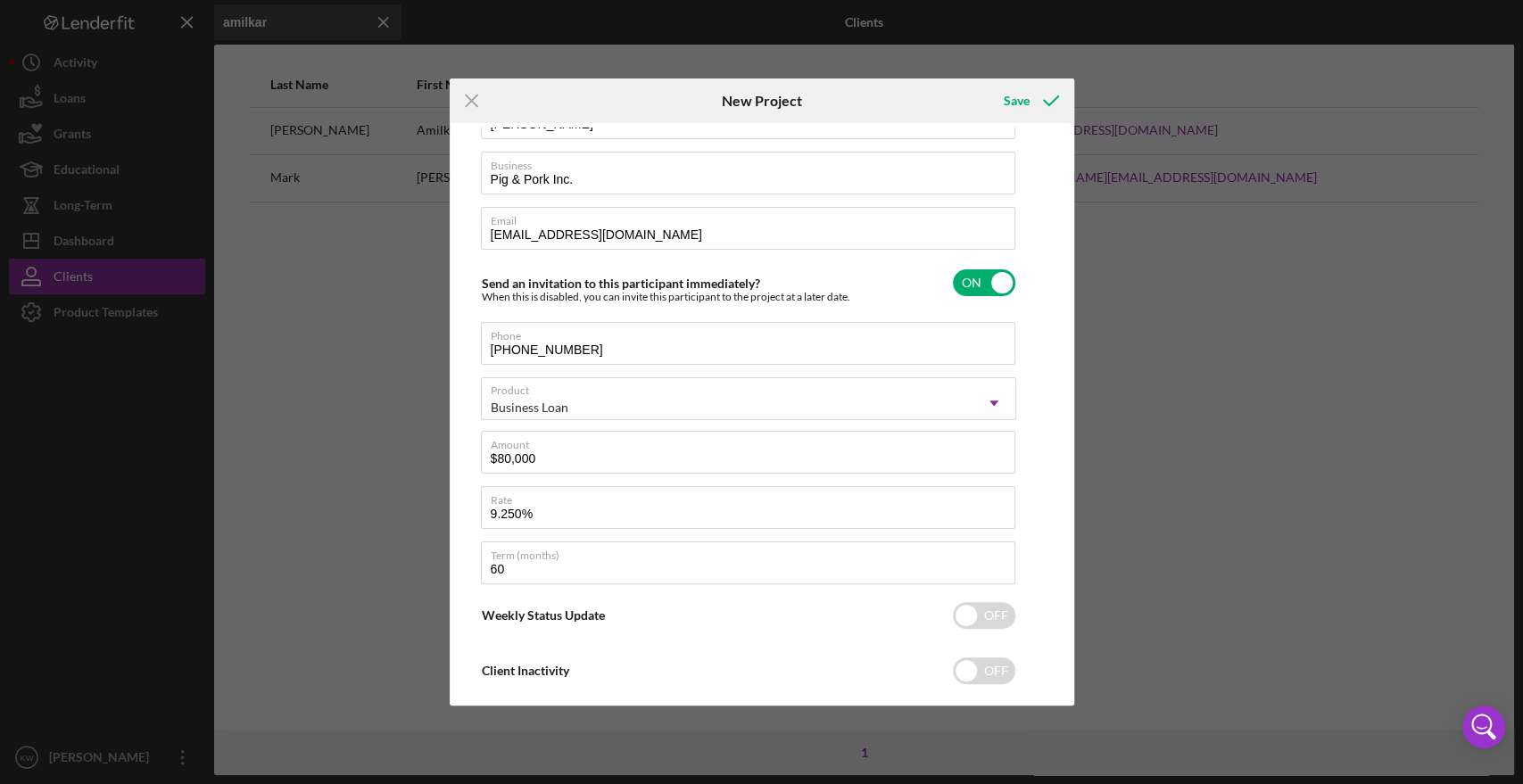
scroll to position [144, 0]
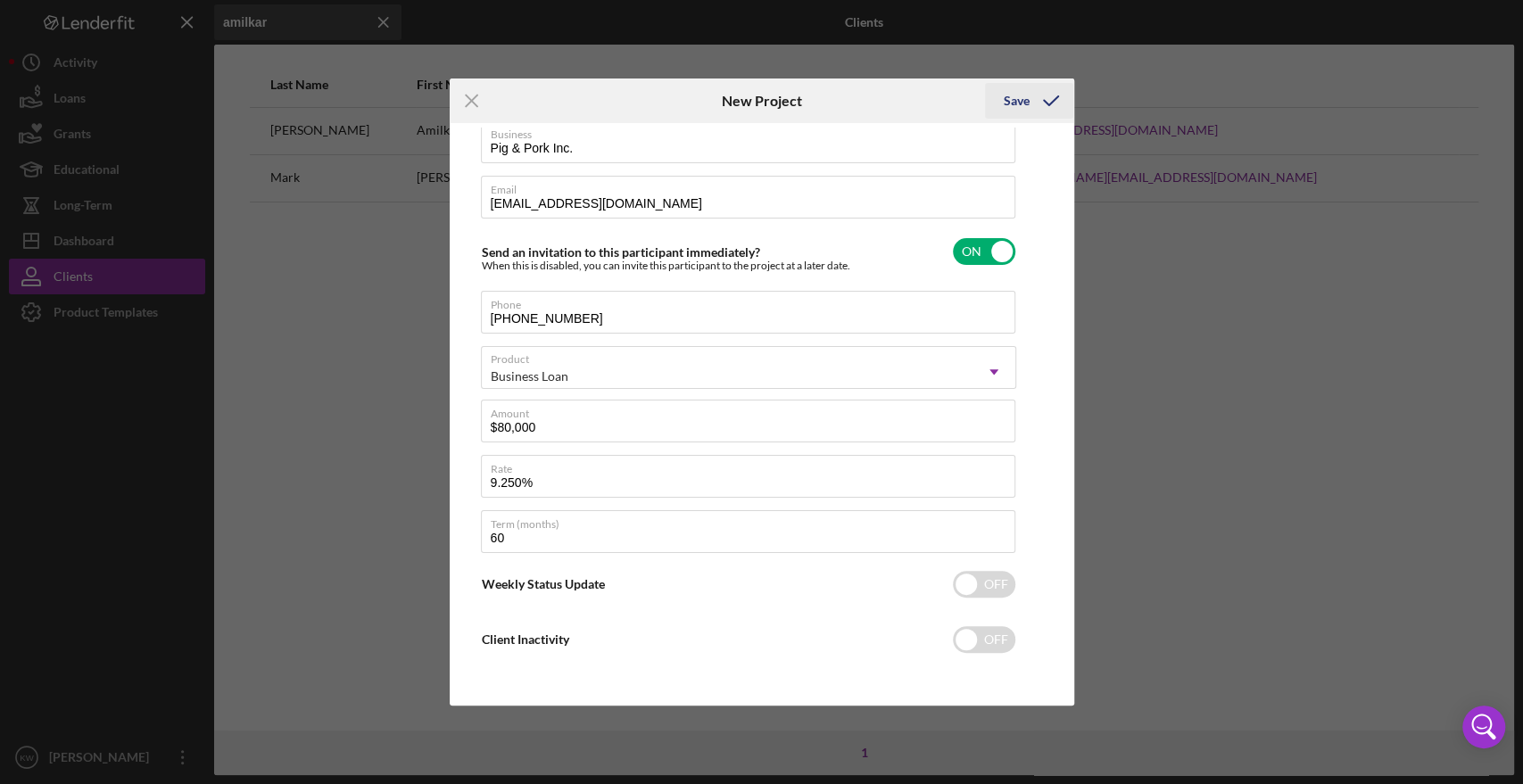
click at [1038, 102] on icon "submit" at bounding box center [1050, 100] width 45 height 45
